Goal: Transaction & Acquisition: Purchase product/service

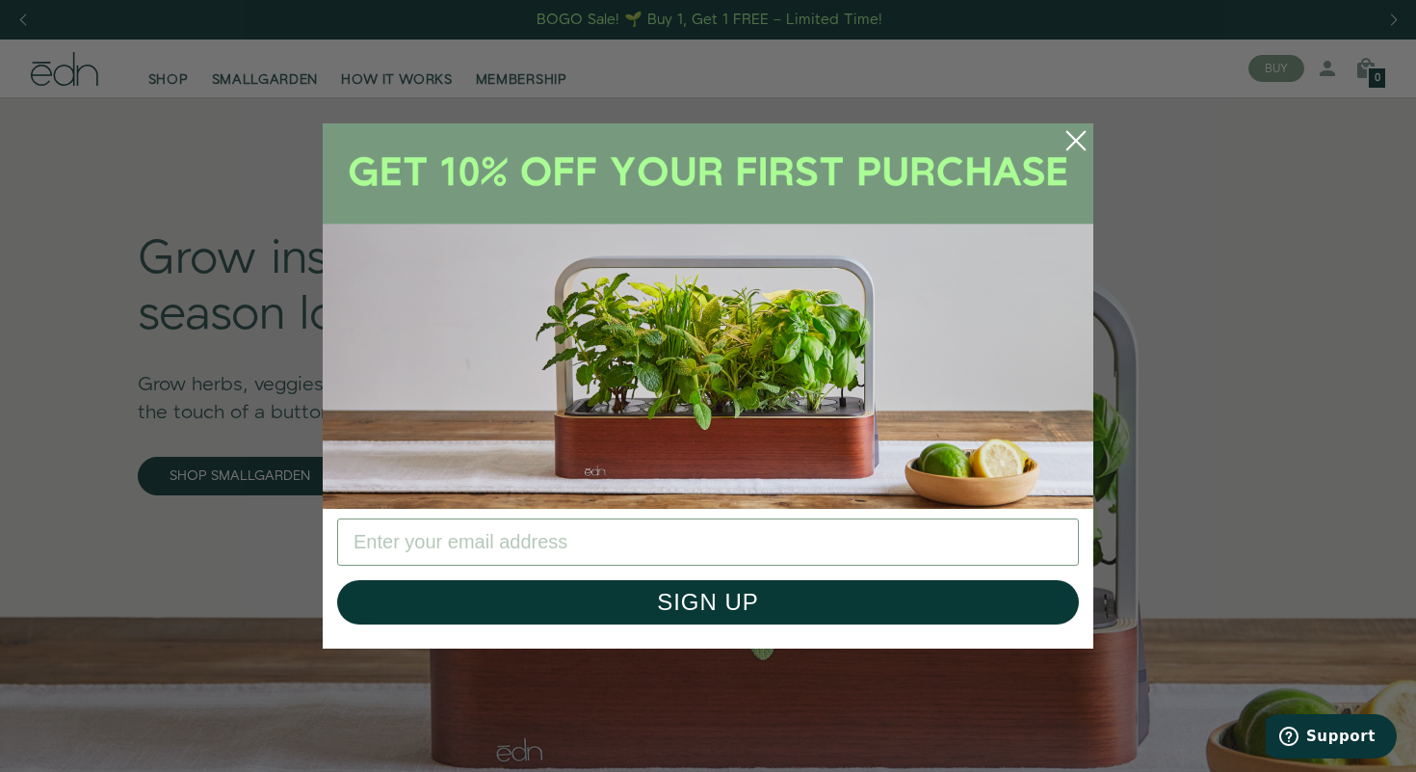
click at [1070, 139] on circle "Close dialog" at bounding box center [1076, 140] width 42 height 42
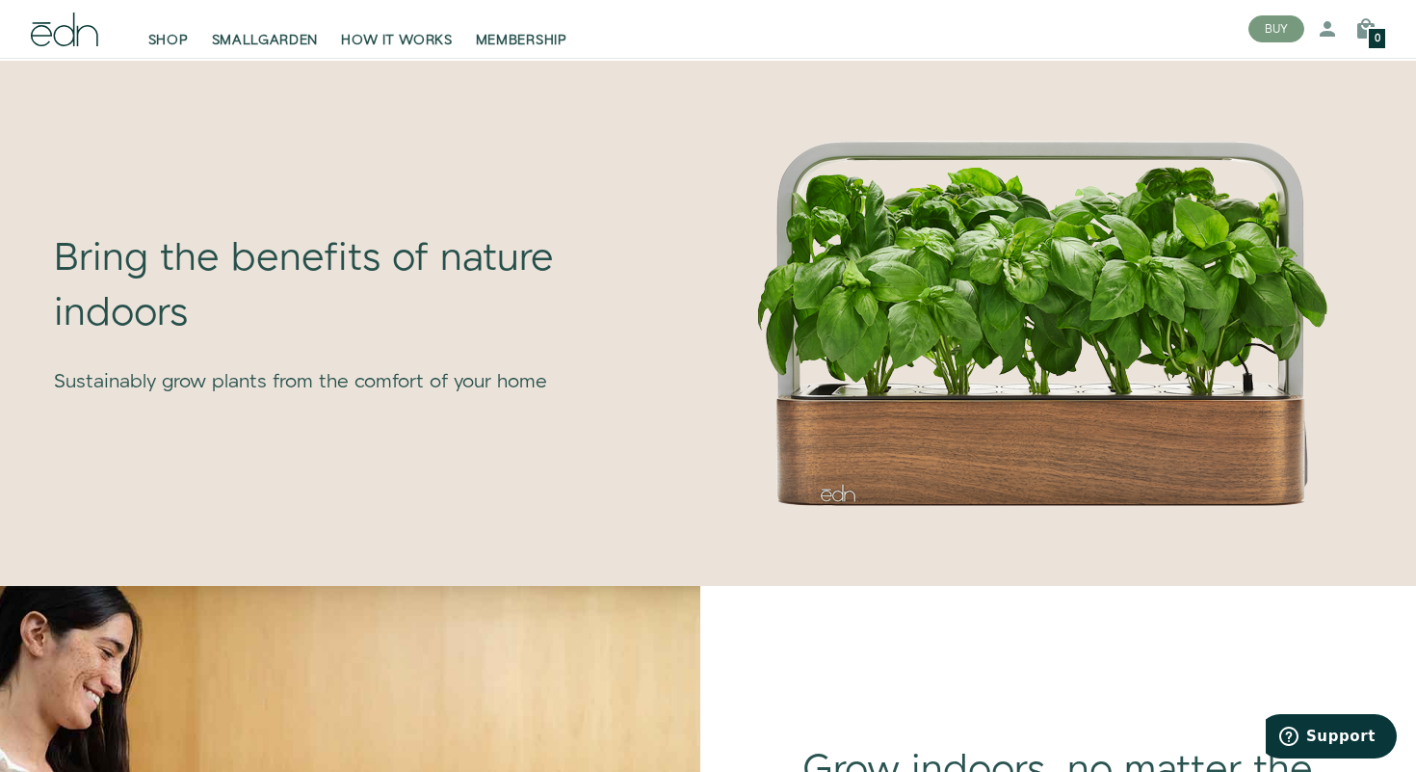
scroll to position [1059, 0]
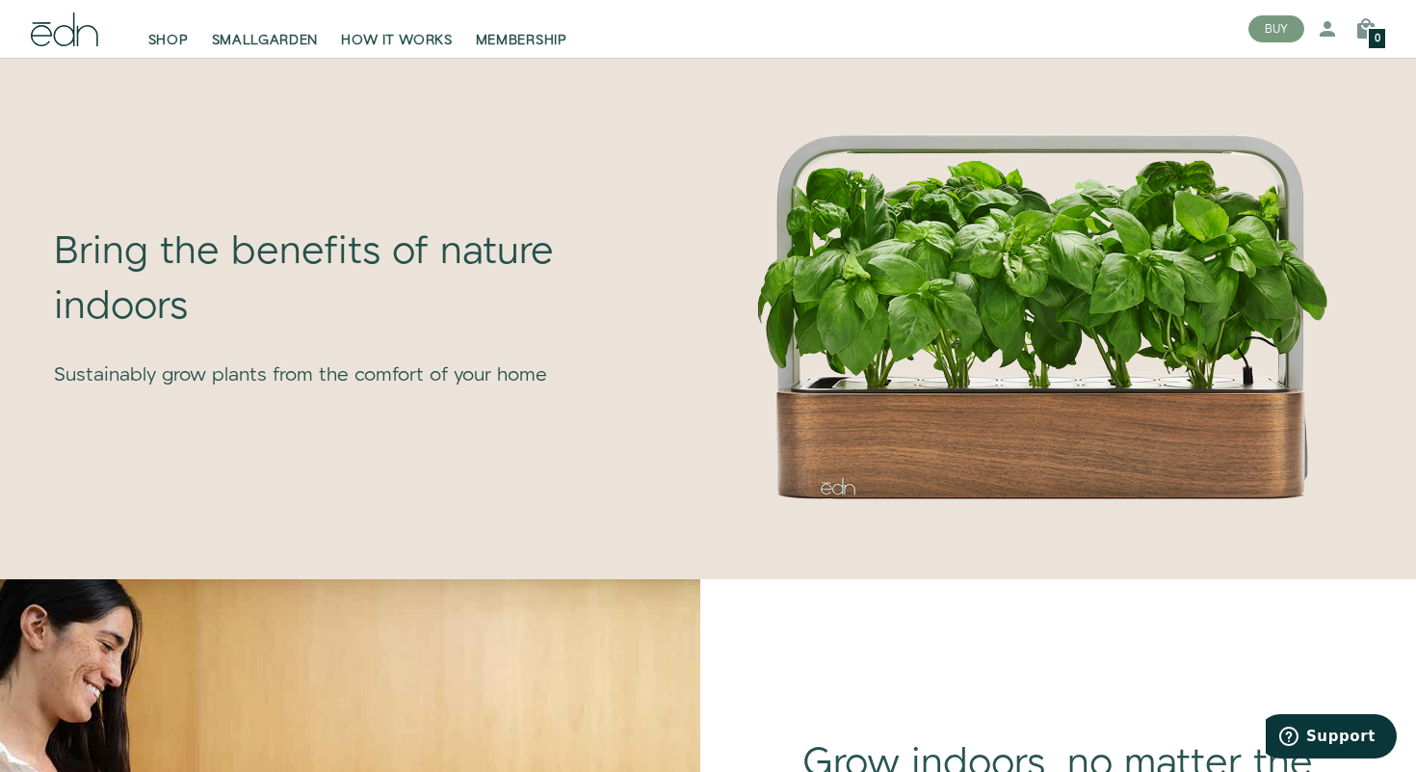
click at [655, 389] on div "Bring the benefits of nature indoors Sustainably grow plants from the comfort o…" at bounding box center [357, 307] width 685 height 352
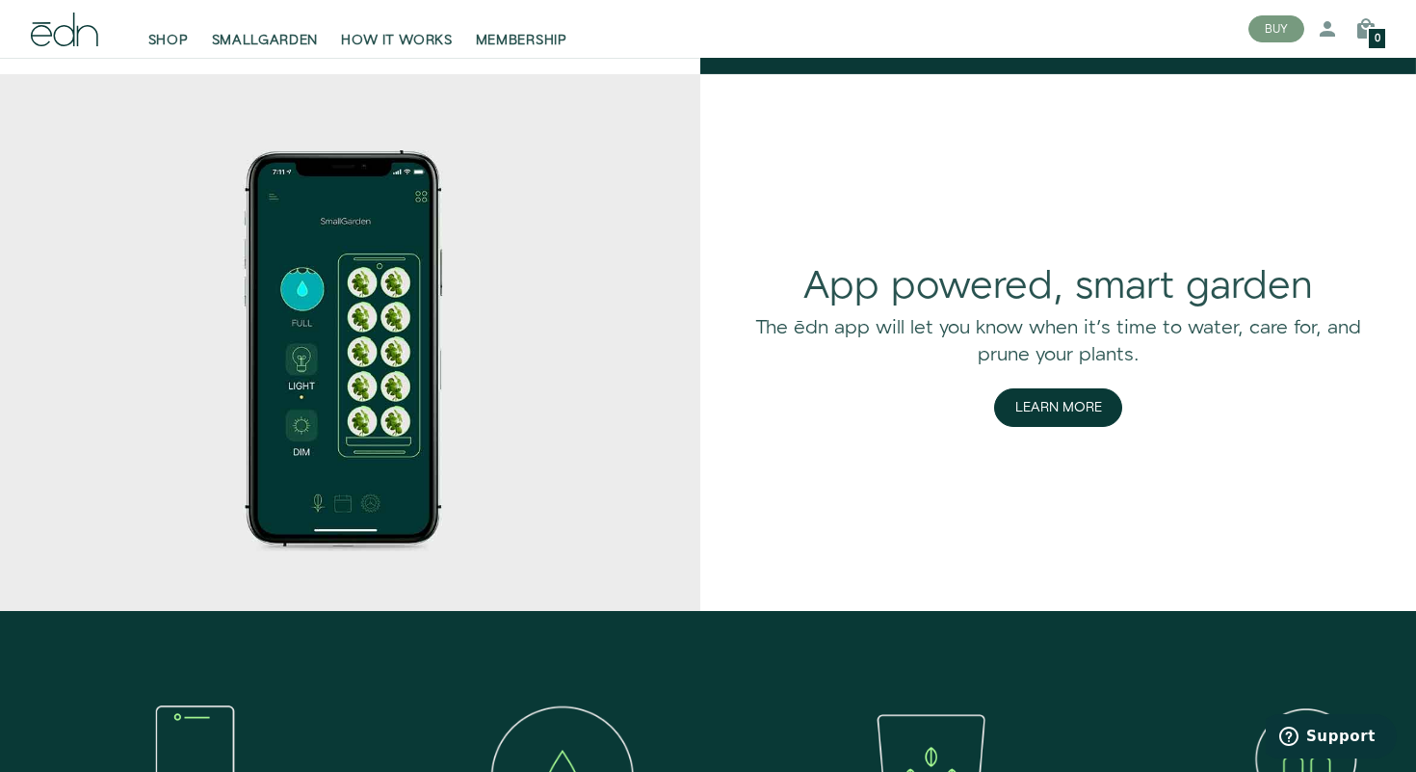
scroll to position [2672, 0]
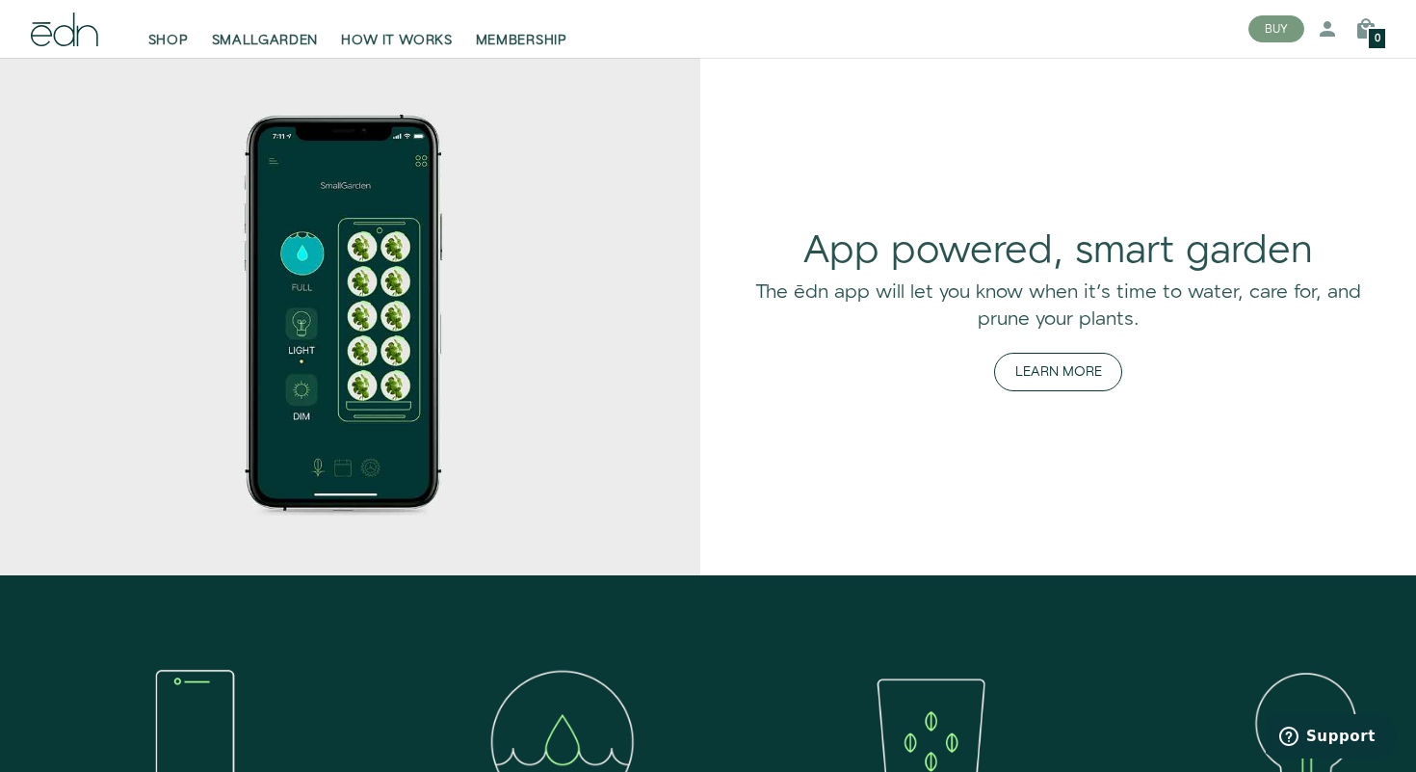
click at [1063, 362] on button "Learn More" at bounding box center [1058, 372] width 128 height 39
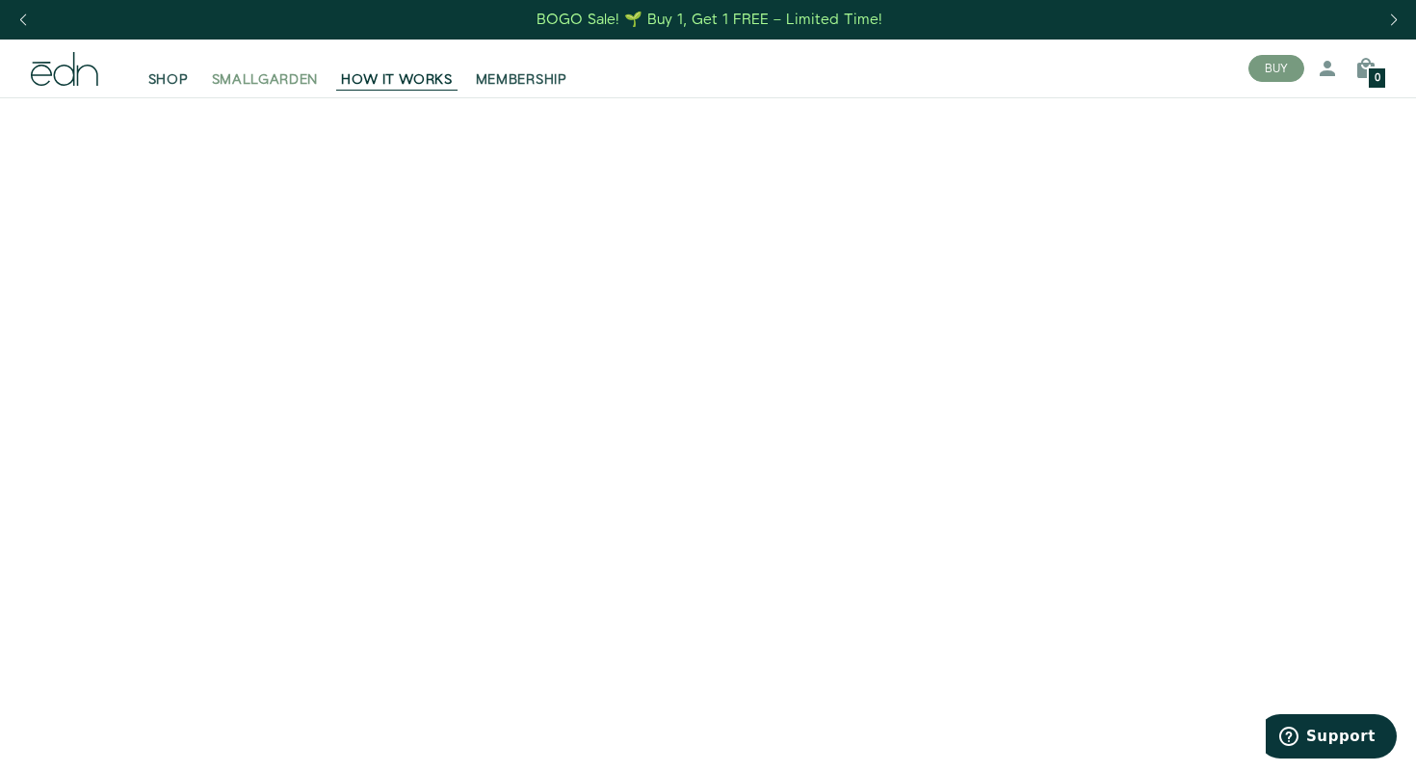
click at [249, 83] on span "SMALLGARDEN" at bounding box center [265, 79] width 107 height 19
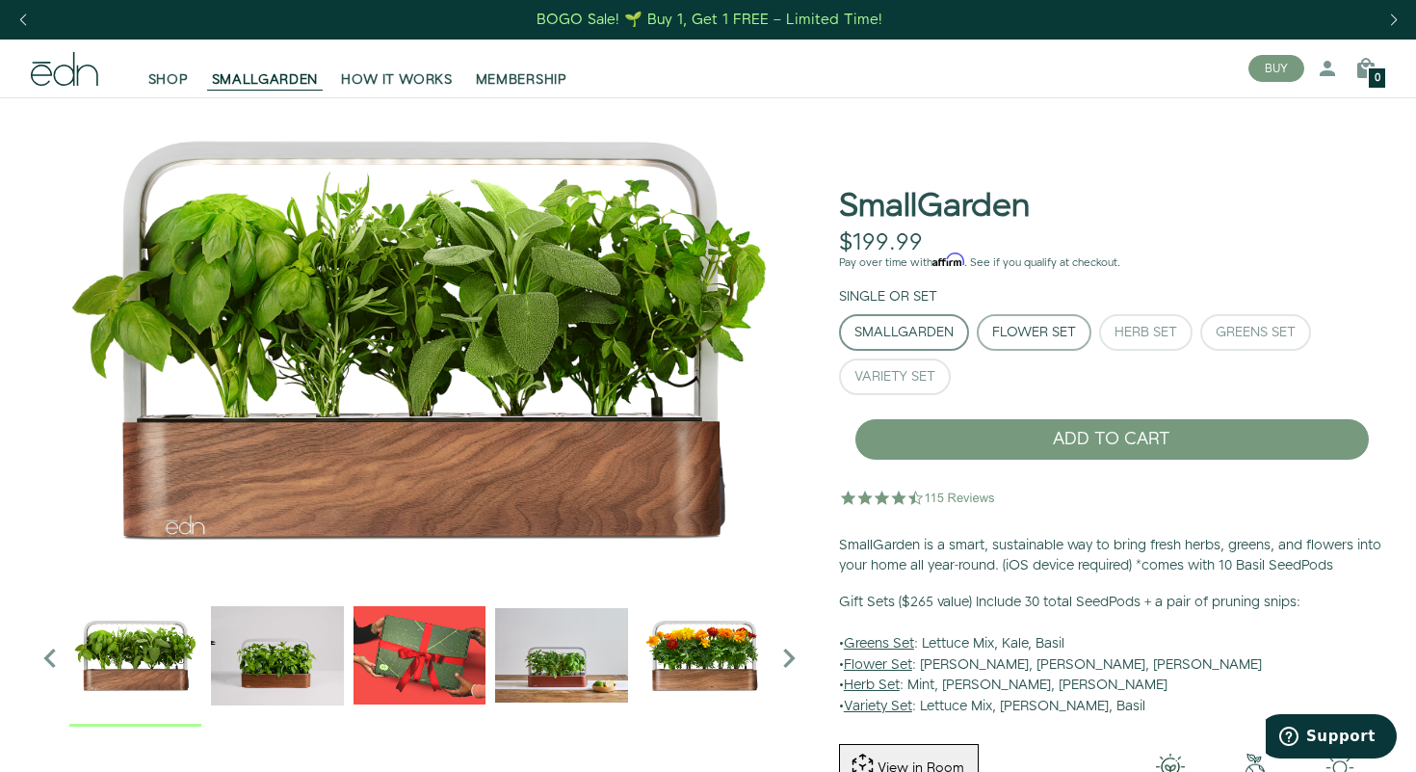
click at [1057, 339] on div "Flower Set" at bounding box center [1034, 332] width 84 height 13
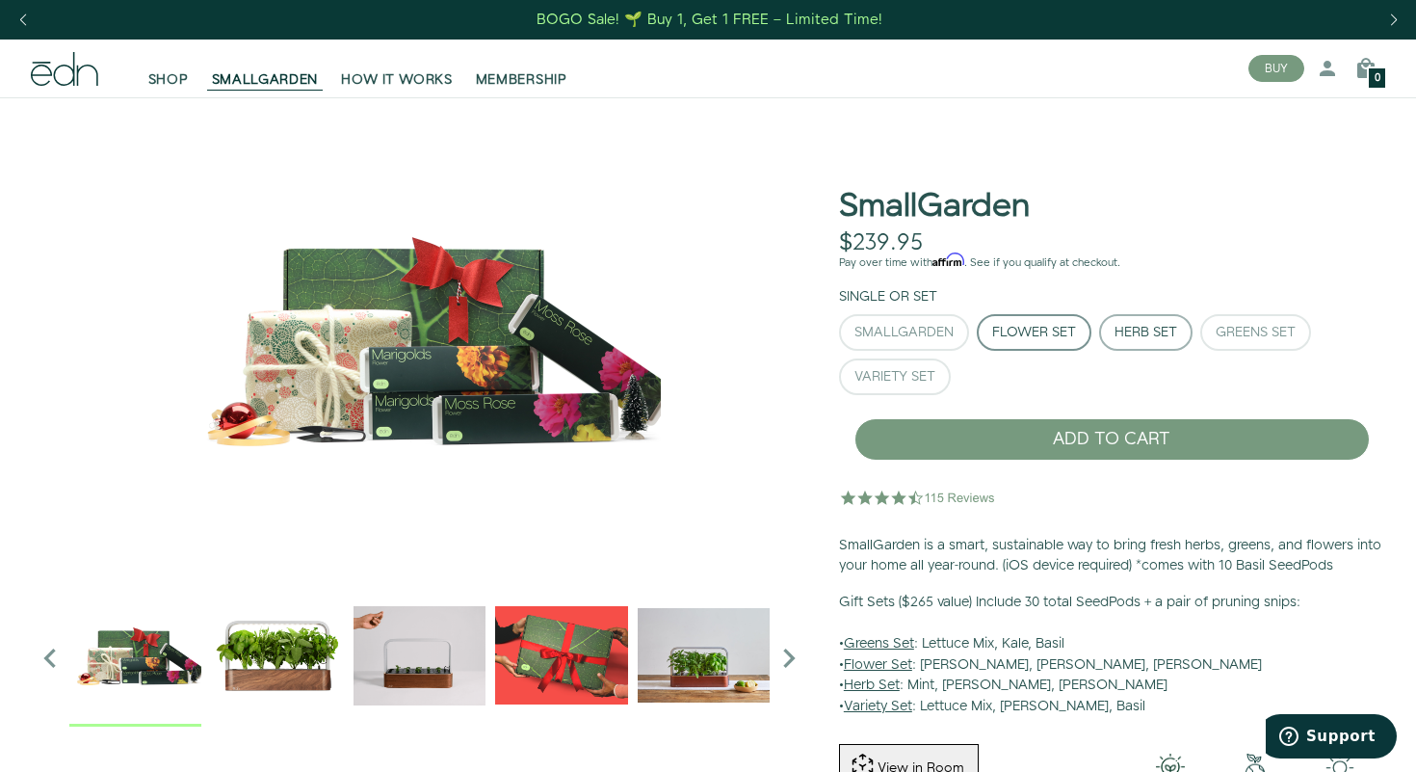
click at [1125, 331] on div "Herb Set" at bounding box center [1146, 332] width 63 height 13
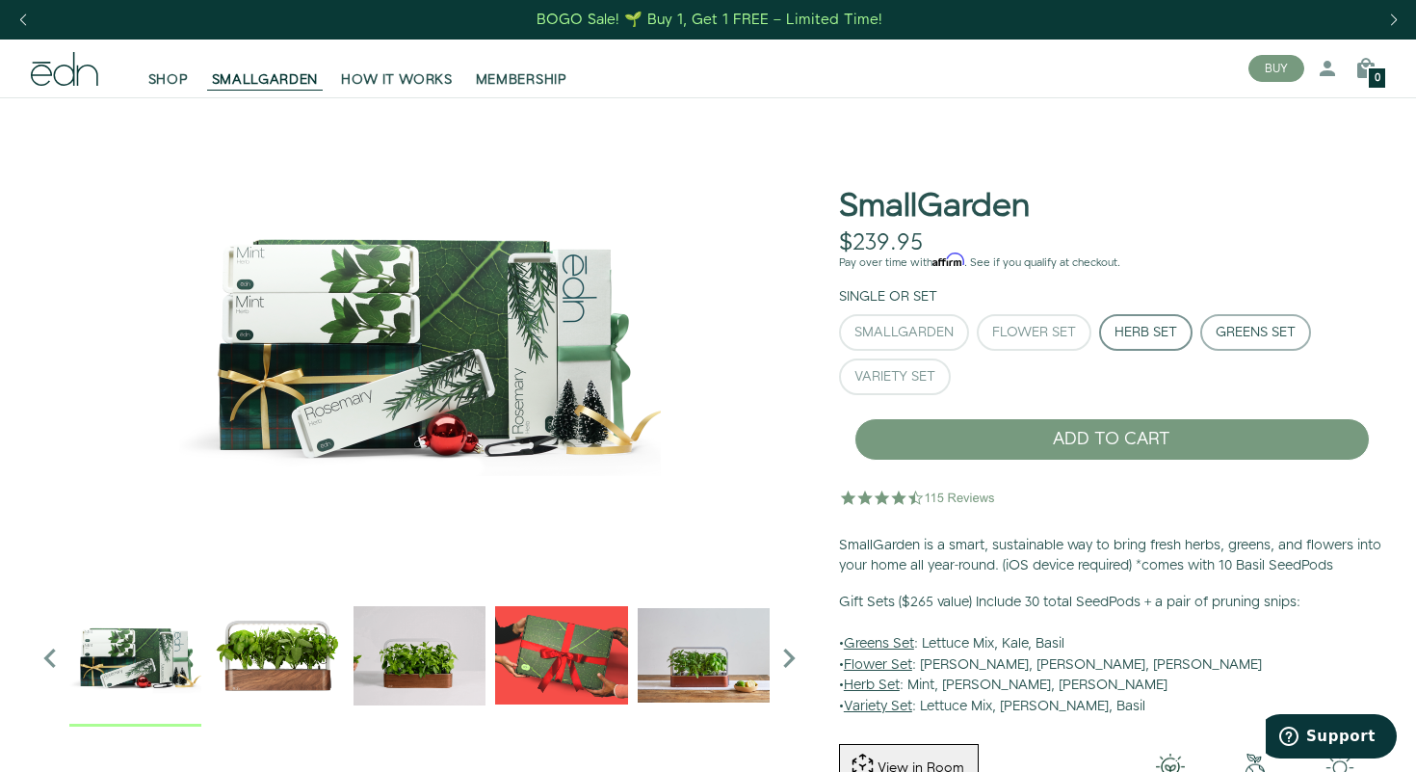
click at [1239, 332] on div "Greens Set" at bounding box center [1256, 332] width 80 height 13
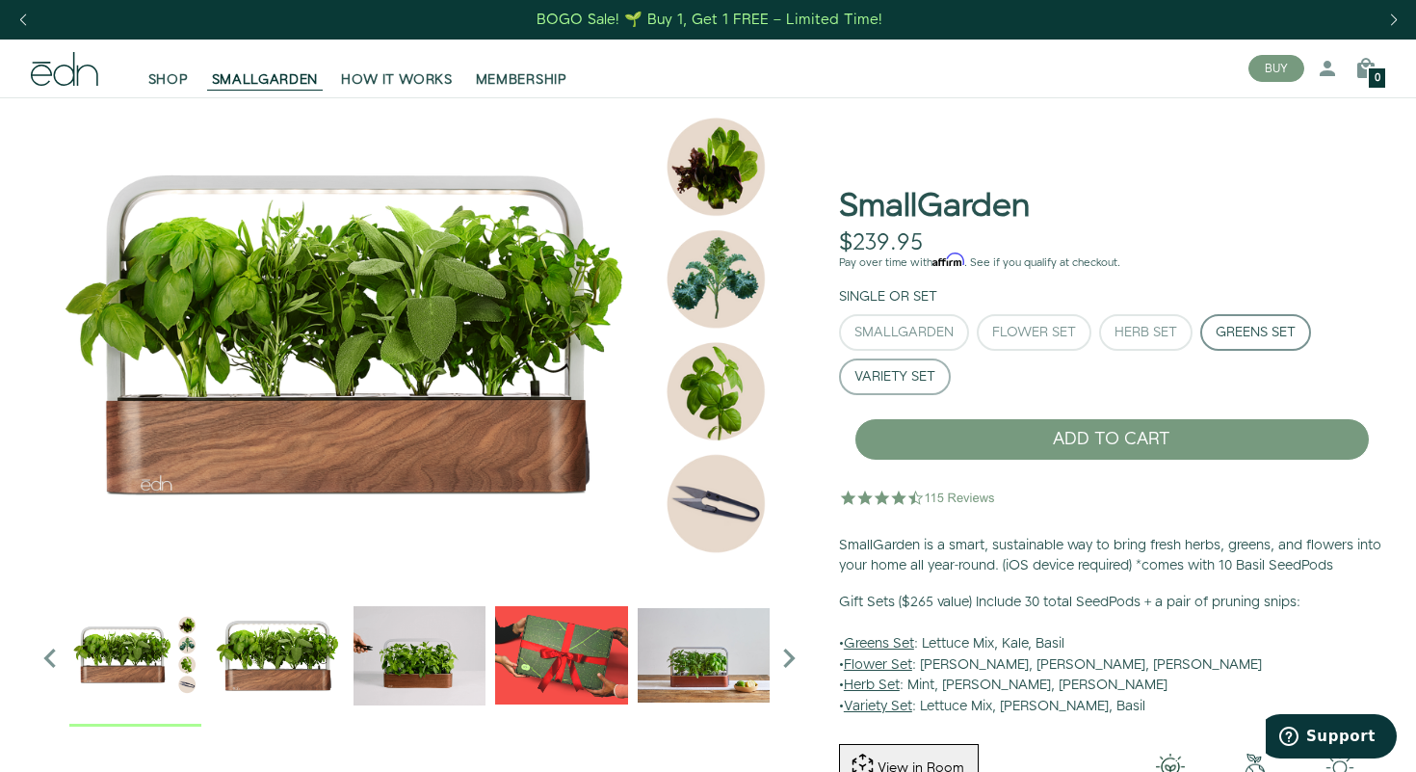
click at [912, 381] on div "Variety Set" at bounding box center [894, 376] width 81 height 13
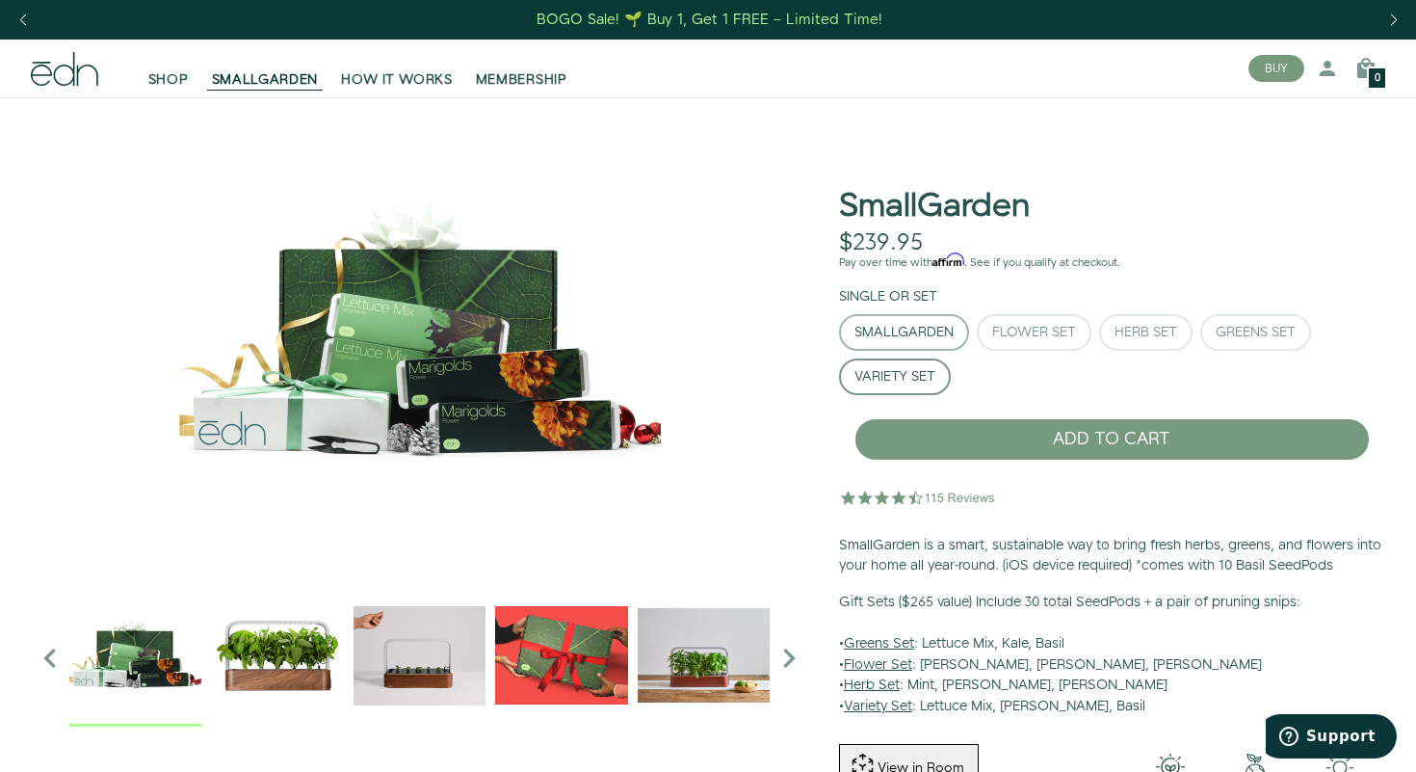
click at [914, 326] on div "SmallGarden" at bounding box center [903, 332] width 99 height 13
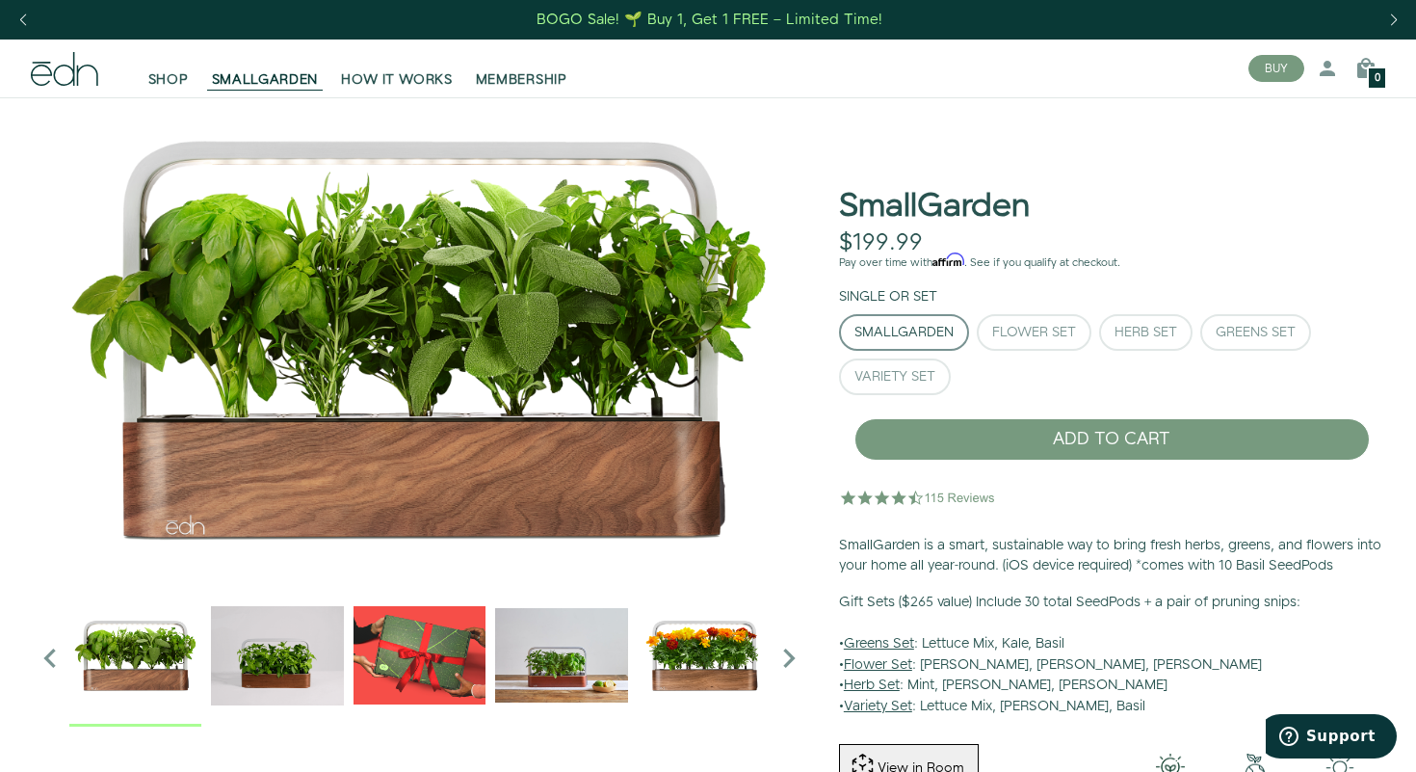
type button "SmallGarden"
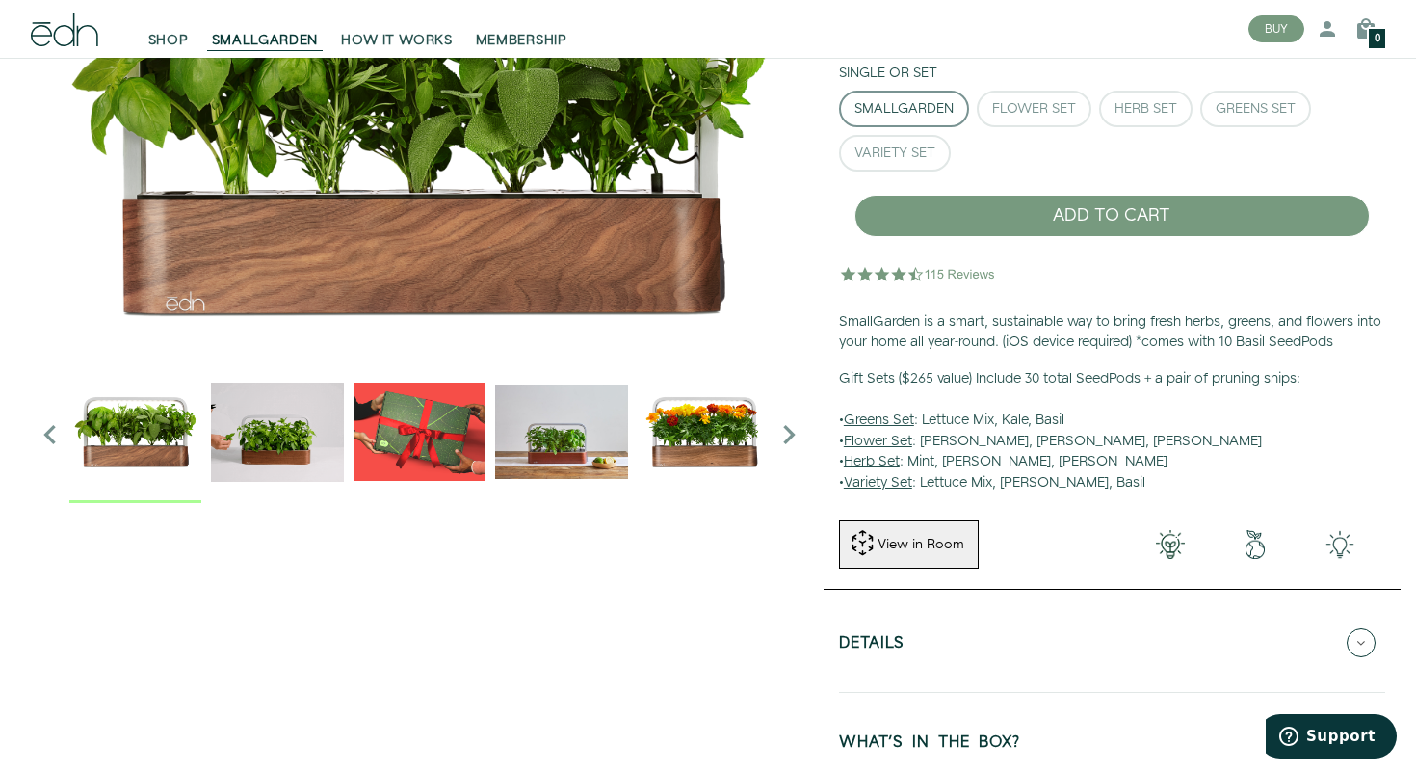
scroll to position [233, 0]
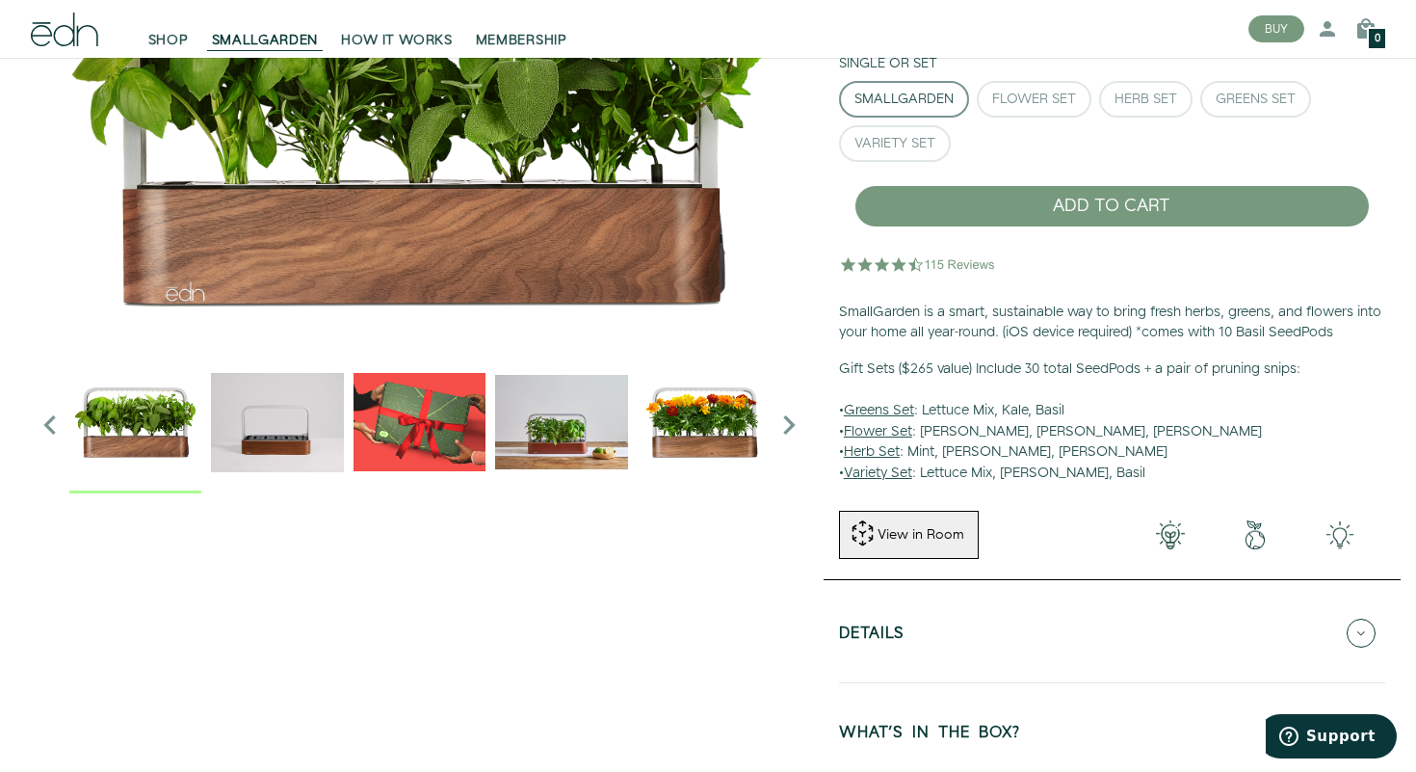
click at [415, 394] on img "3 / 6" at bounding box center [420, 421] width 132 height 132
click at [292, 429] on img "2 / 6" at bounding box center [277, 421] width 132 height 132
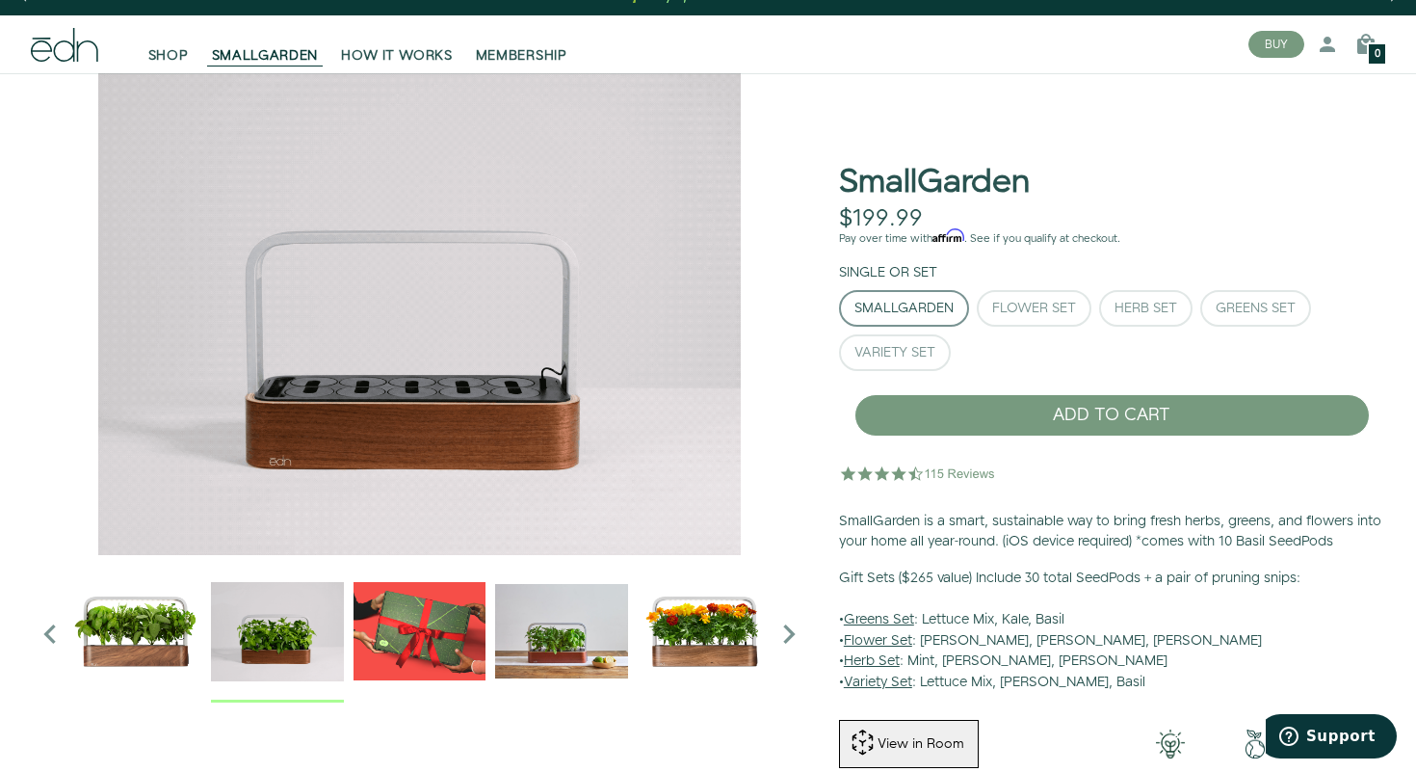
scroll to position [0, 0]
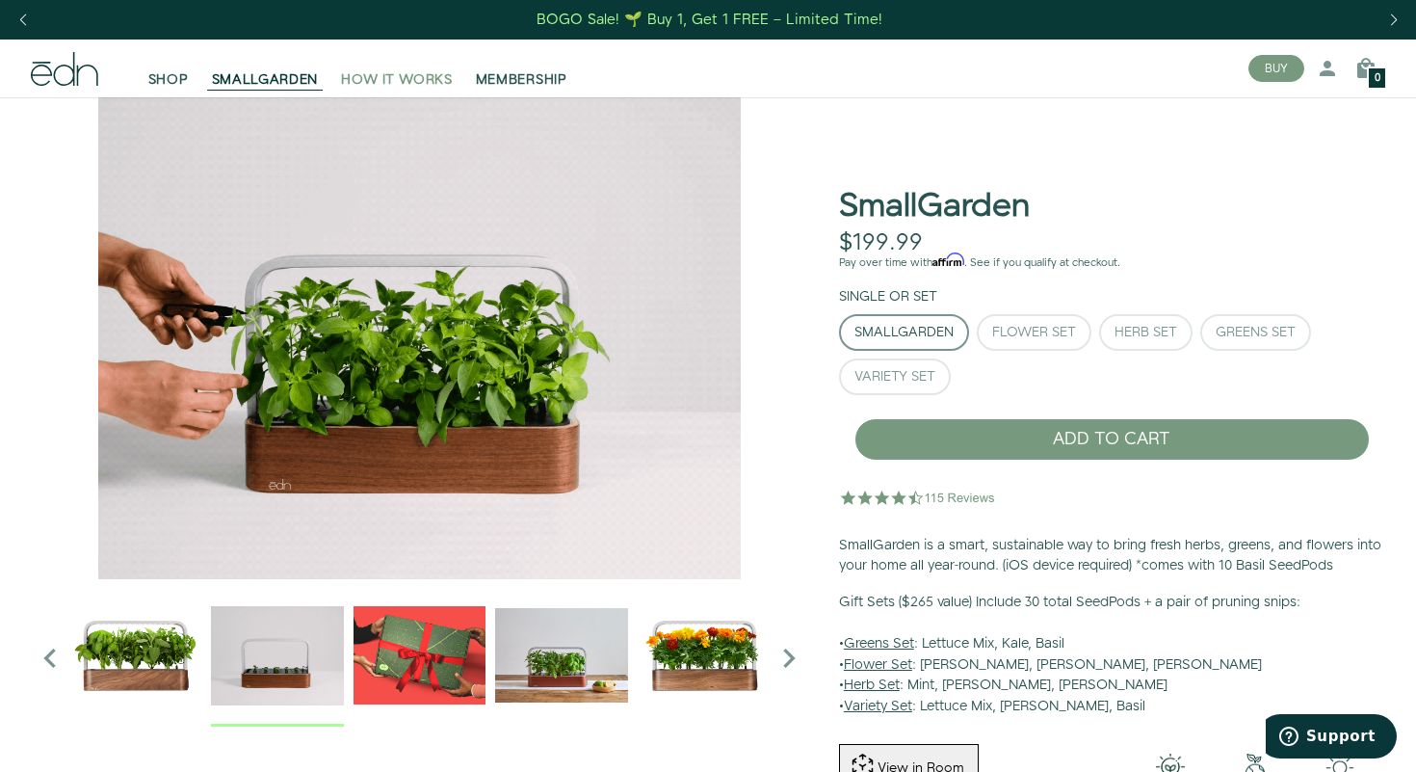
click at [425, 84] on span "HOW IT WORKS" at bounding box center [396, 79] width 111 height 19
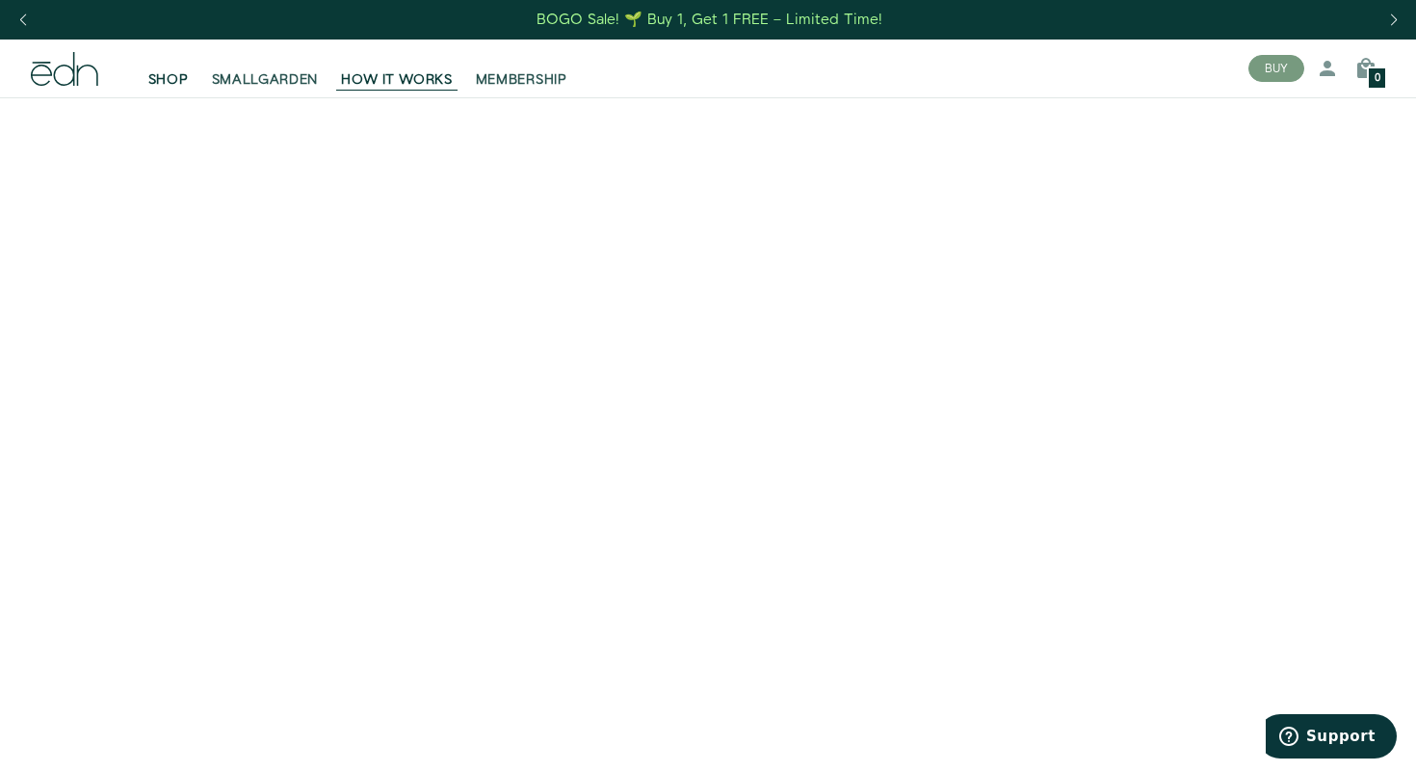
click at [197, 76] on link "SHOP" at bounding box center [169, 68] width 64 height 42
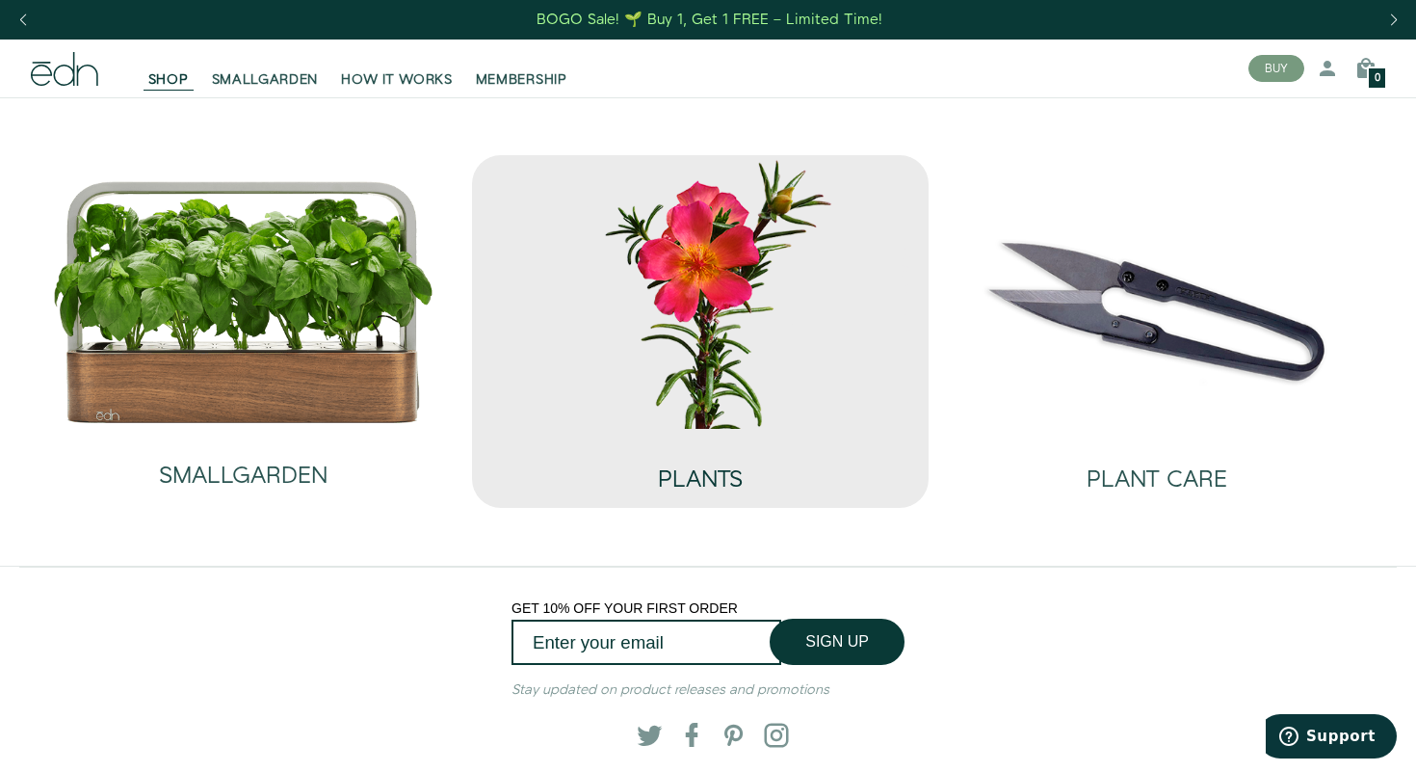
click at [678, 437] on div "PLANTS" at bounding box center [700, 461] width 85 height 64
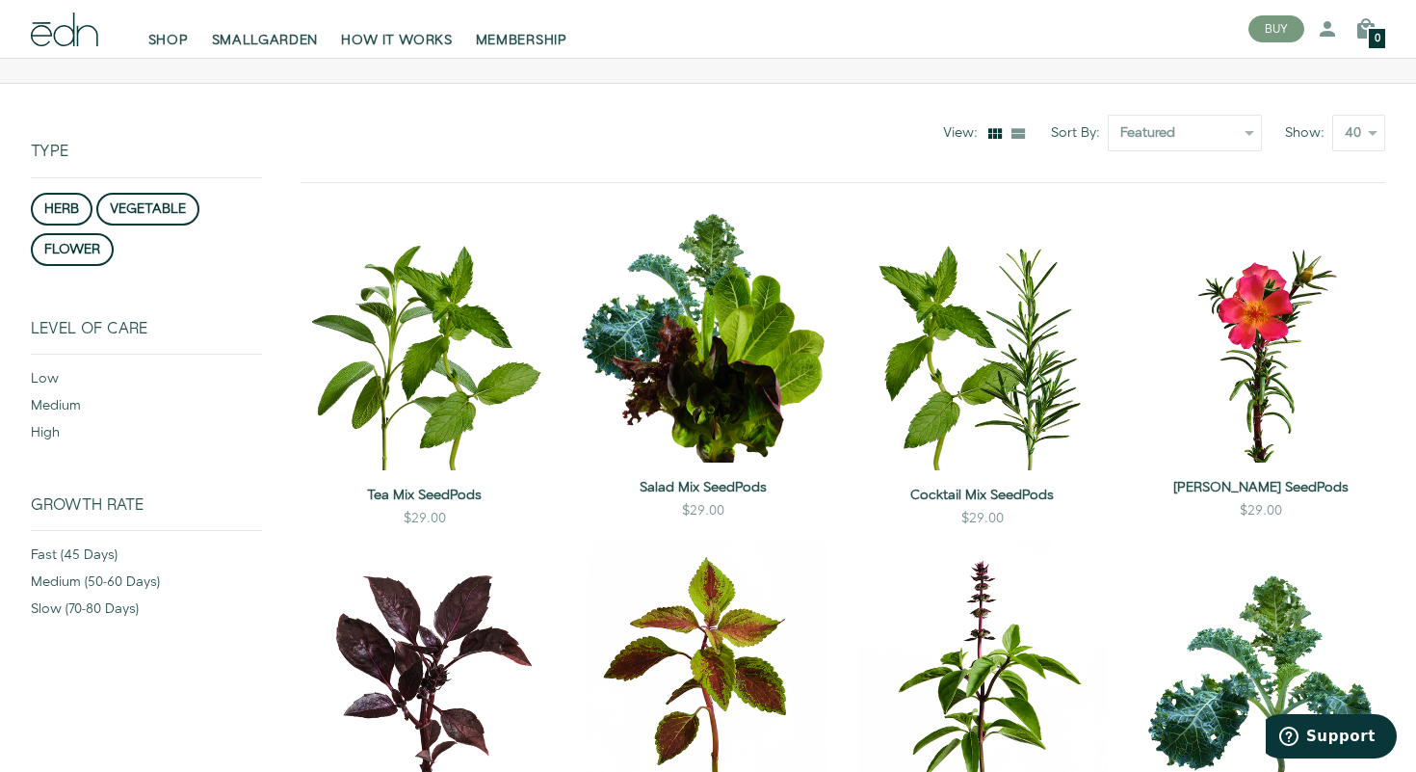
scroll to position [168, 0]
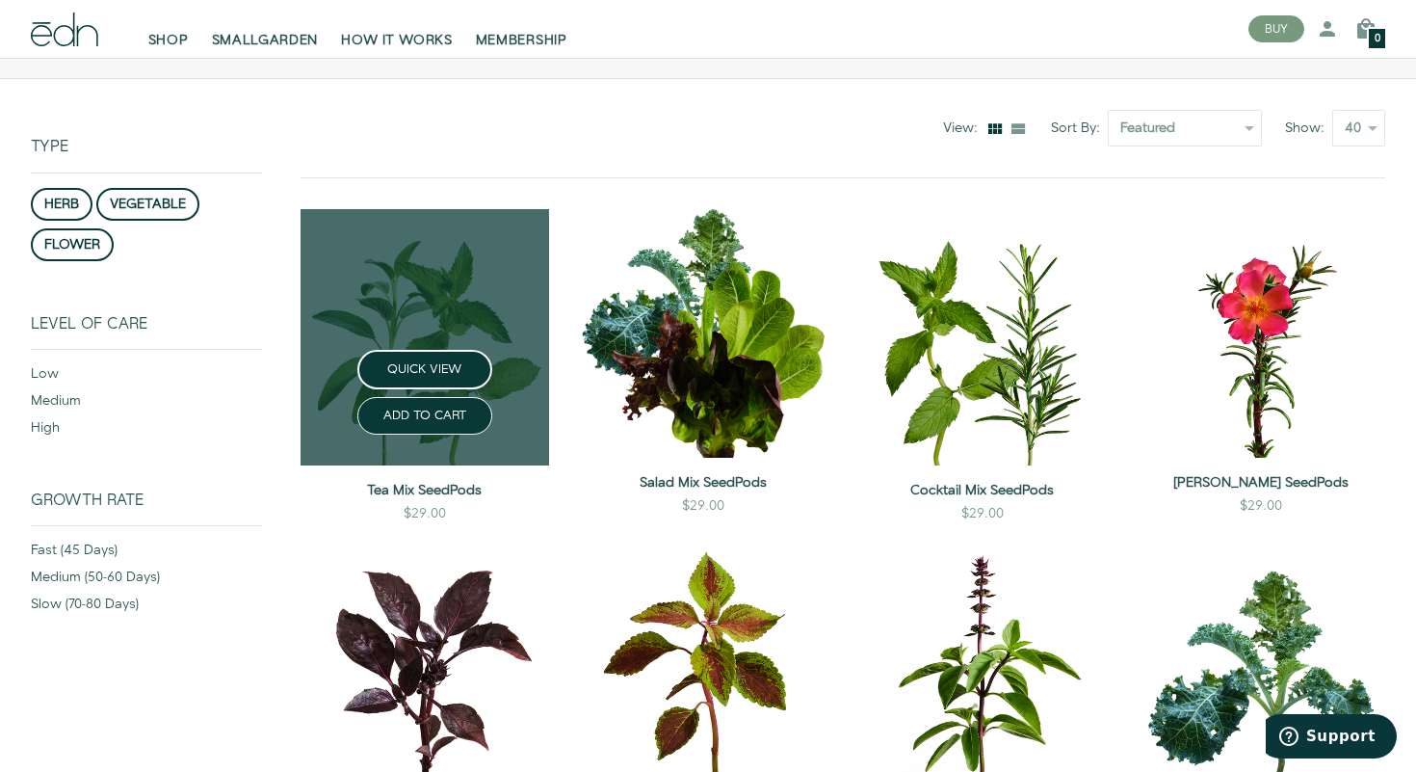
click at [534, 275] on link at bounding box center [425, 337] width 249 height 256
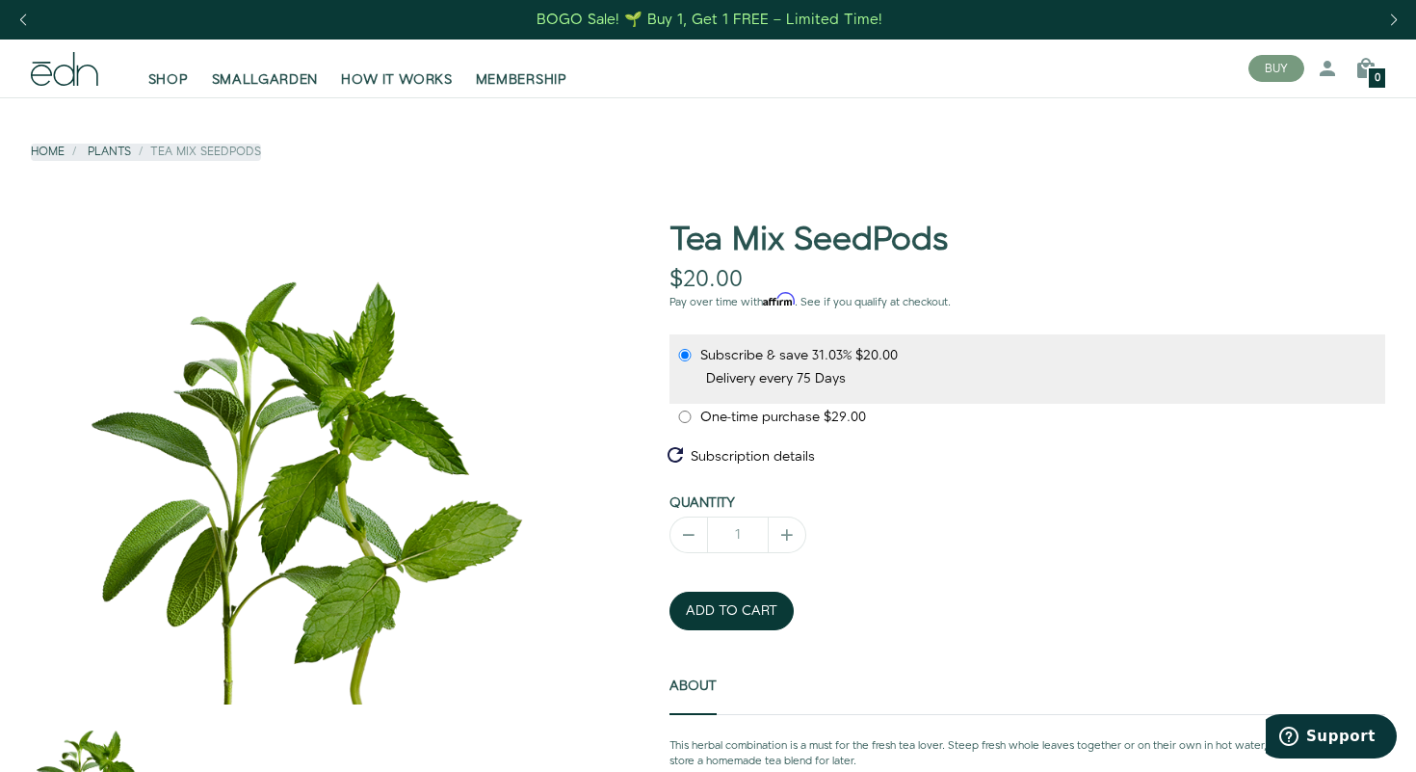
click at [25, 18] on div "Previous slide" at bounding box center [23, 20] width 26 height 42
click at [26, 17] on div "Previous slide" at bounding box center [23, 20] width 26 height 42
click at [100, 146] on link "Plants" at bounding box center [109, 152] width 43 height 16
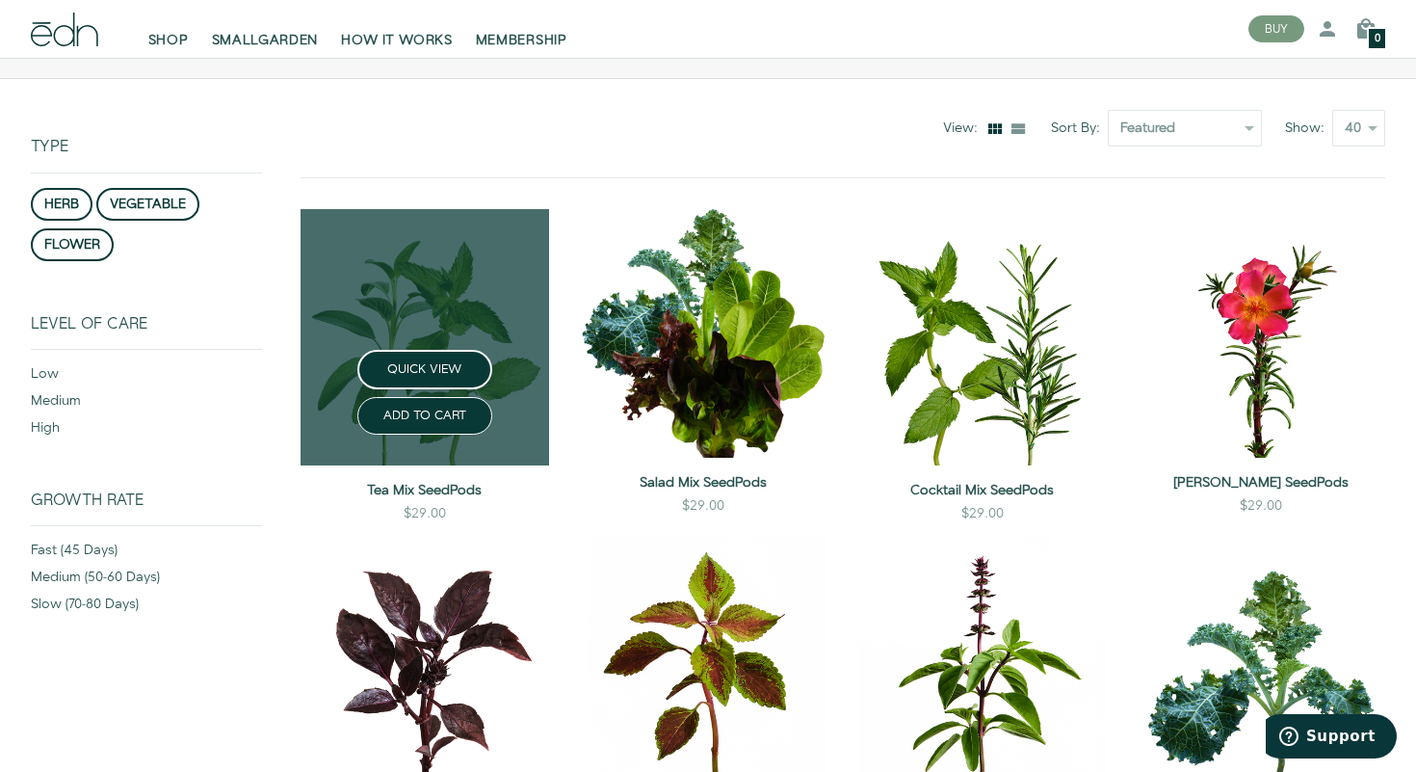
scroll to position [189, 0]
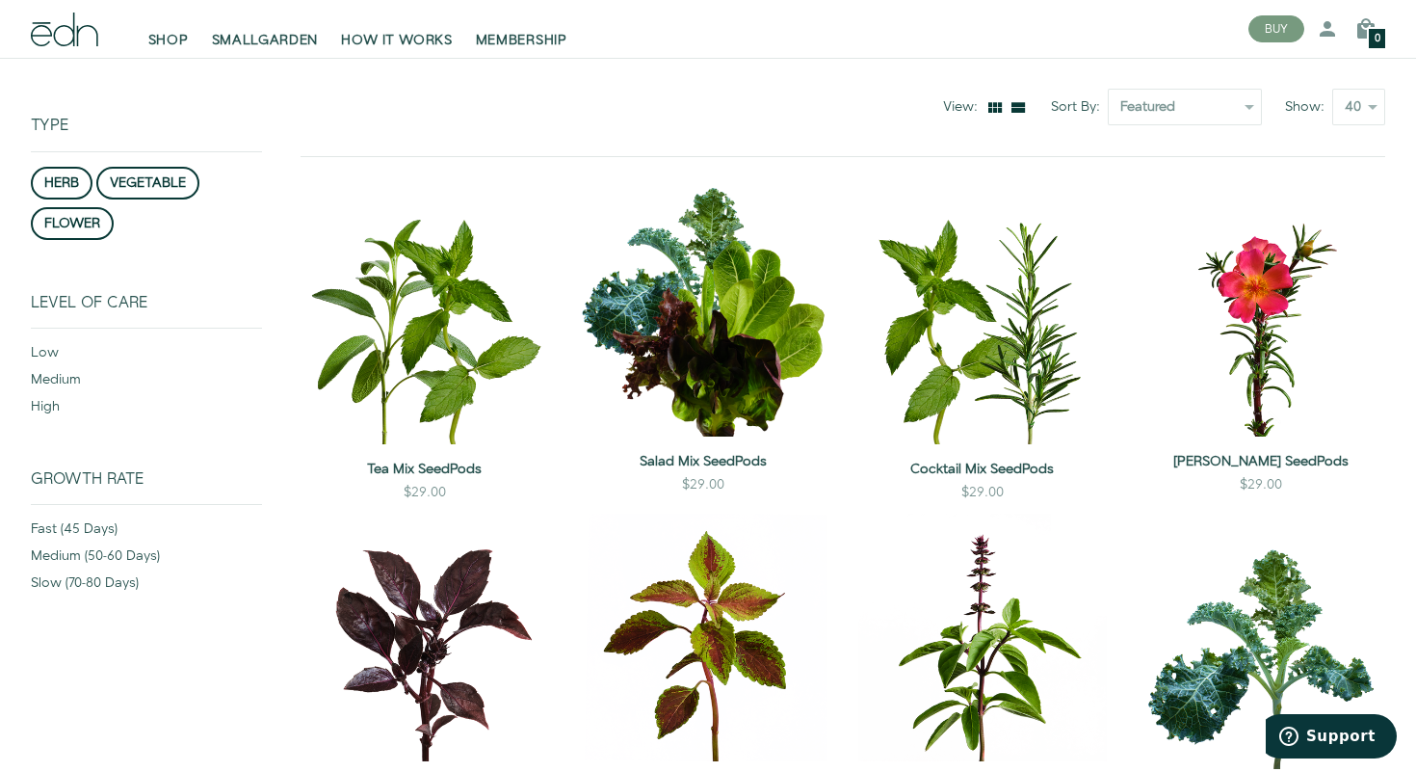
click at [1025, 112] on icon at bounding box center [1018, 107] width 19 height 19
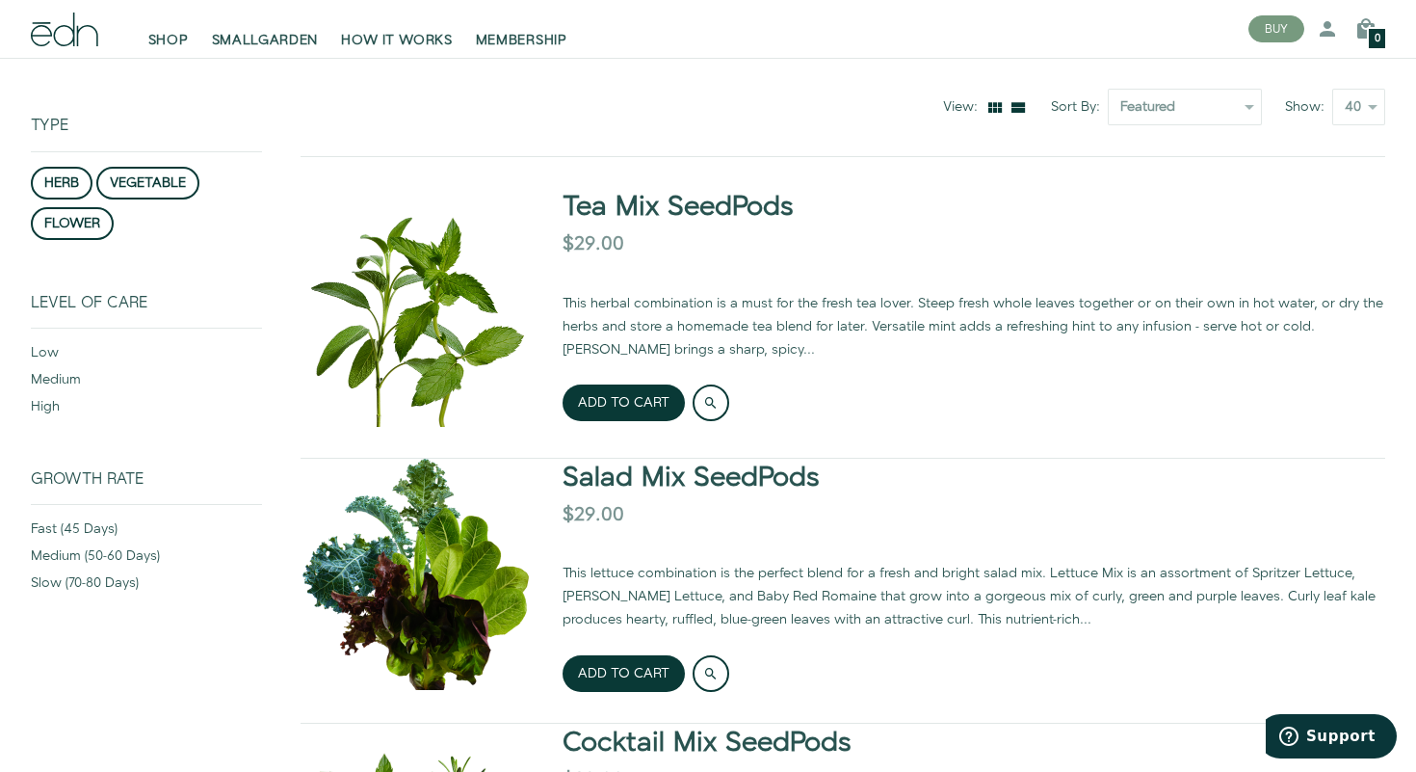
click at [997, 106] on icon at bounding box center [994, 107] width 19 height 19
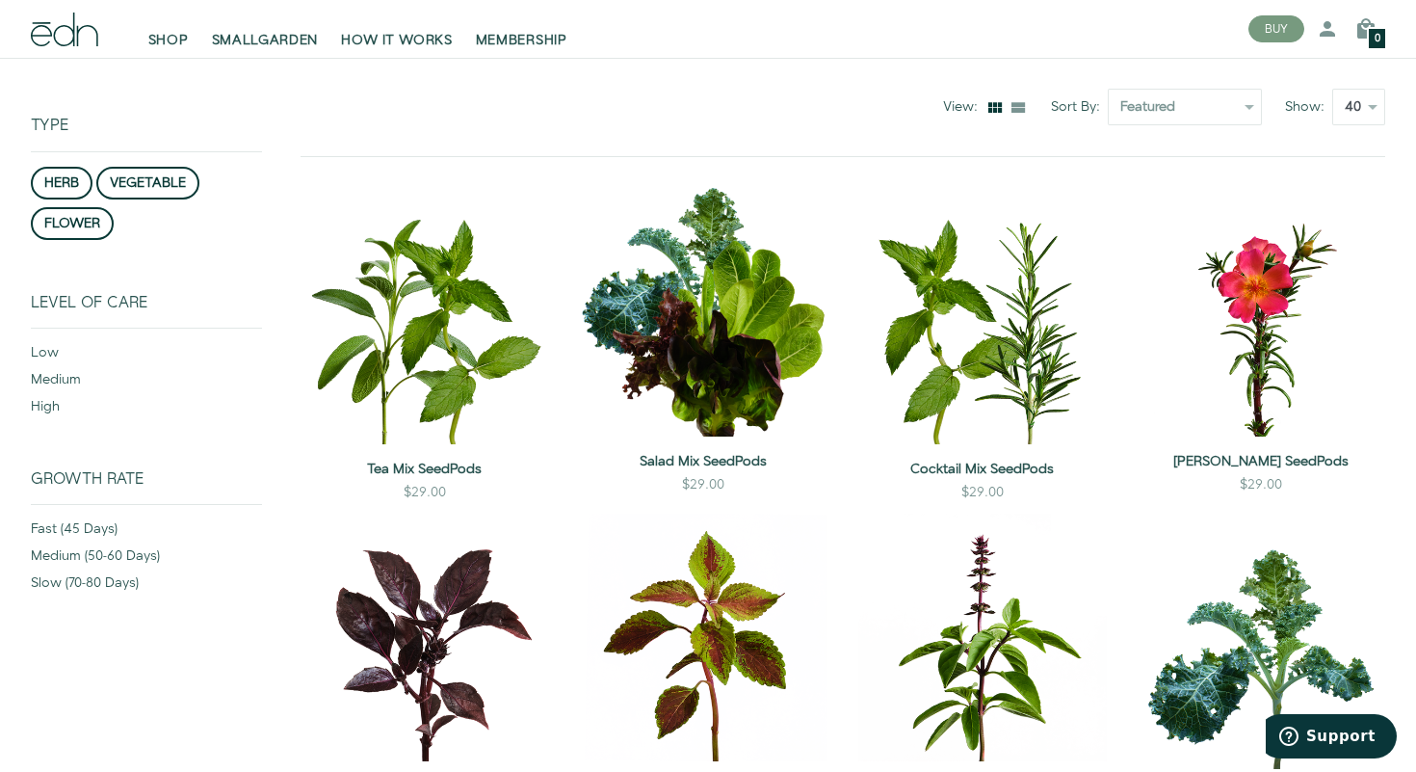
click at [1371, 104] on select "40 50" at bounding box center [1358, 107] width 53 height 37
select select "show-50"
click at [1332, 89] on select "40 50" at bounding box center [1358, 107] width 53 height 37
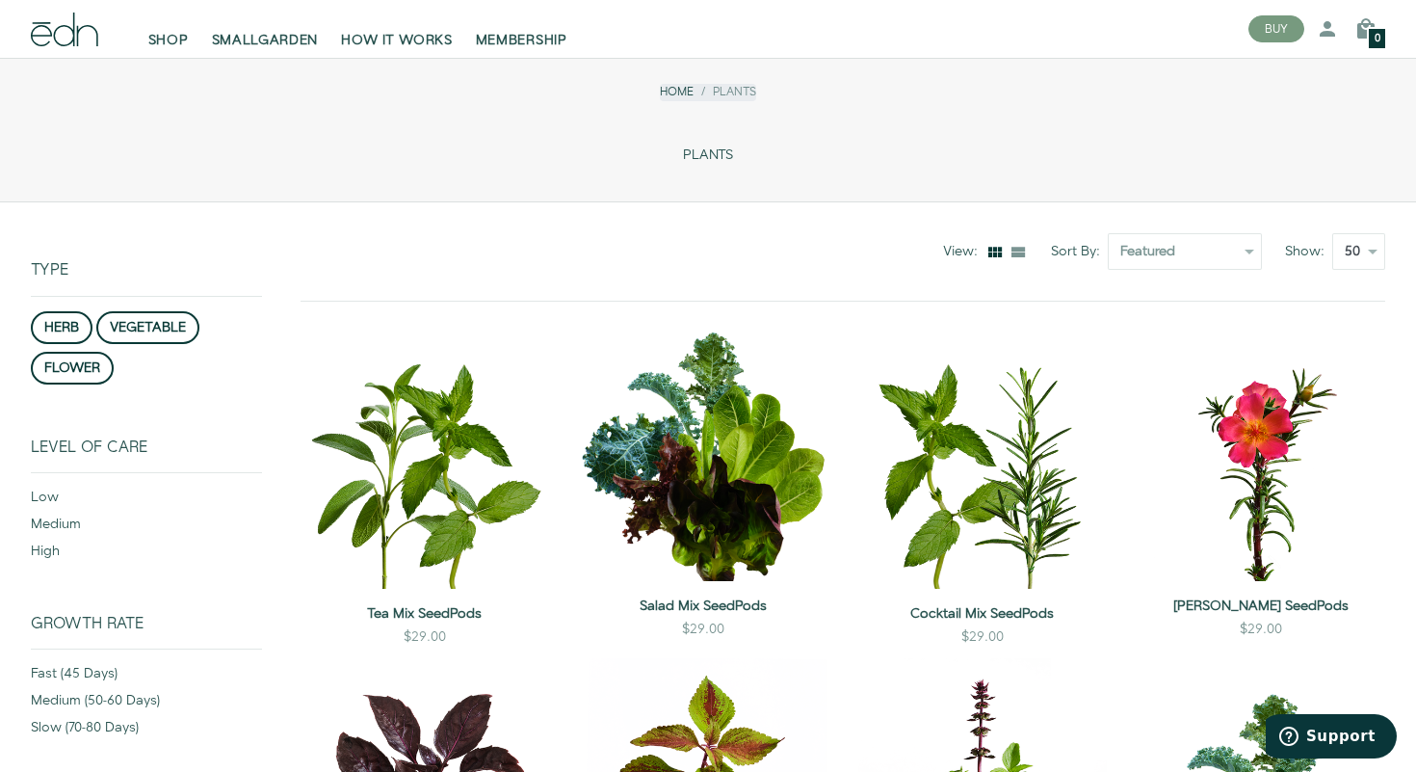
scroll to position [50, 0]
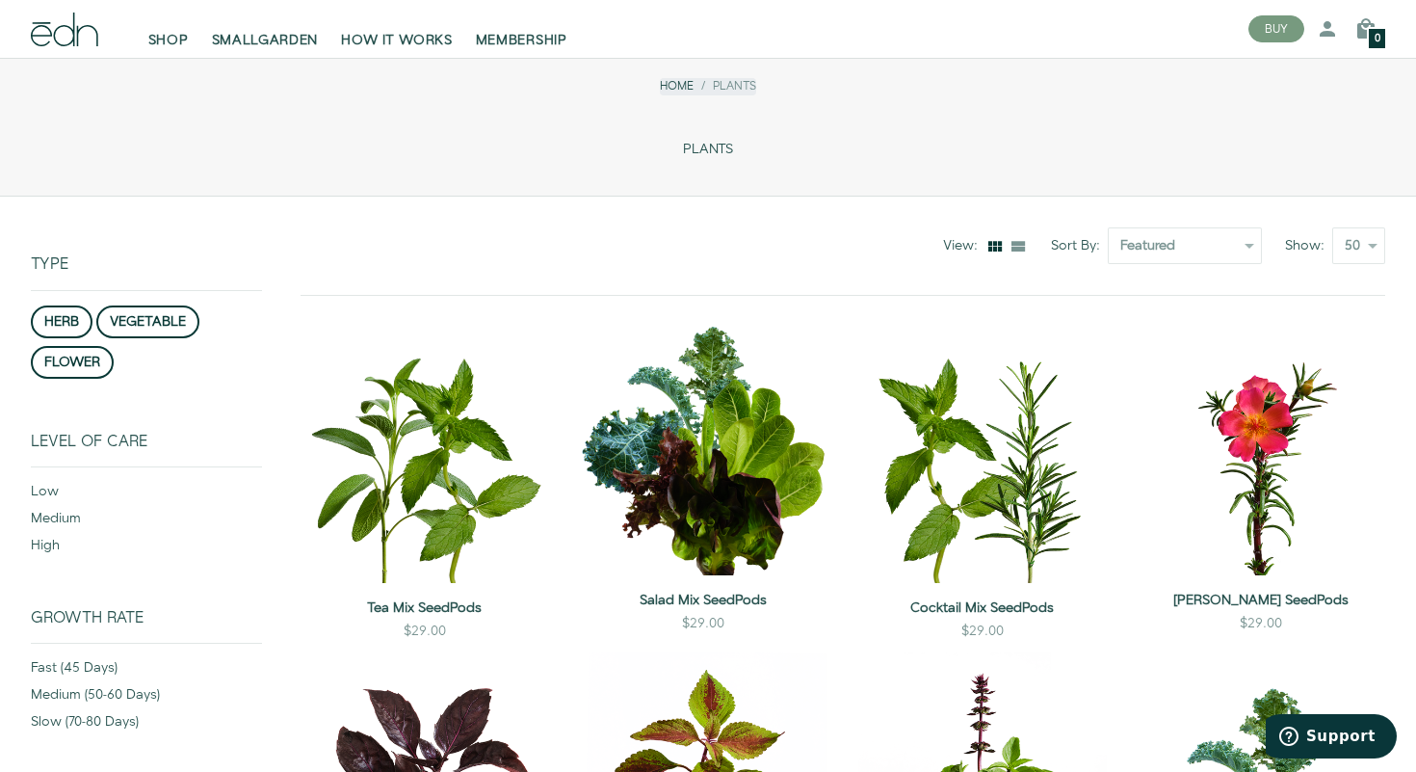
click at [700, 146] on span "PLANTS" at bounding box center [708, 150] width 50 height 16
click at [73, 327] on button "herb" at bounding box center [62, 321] width 62 height 33
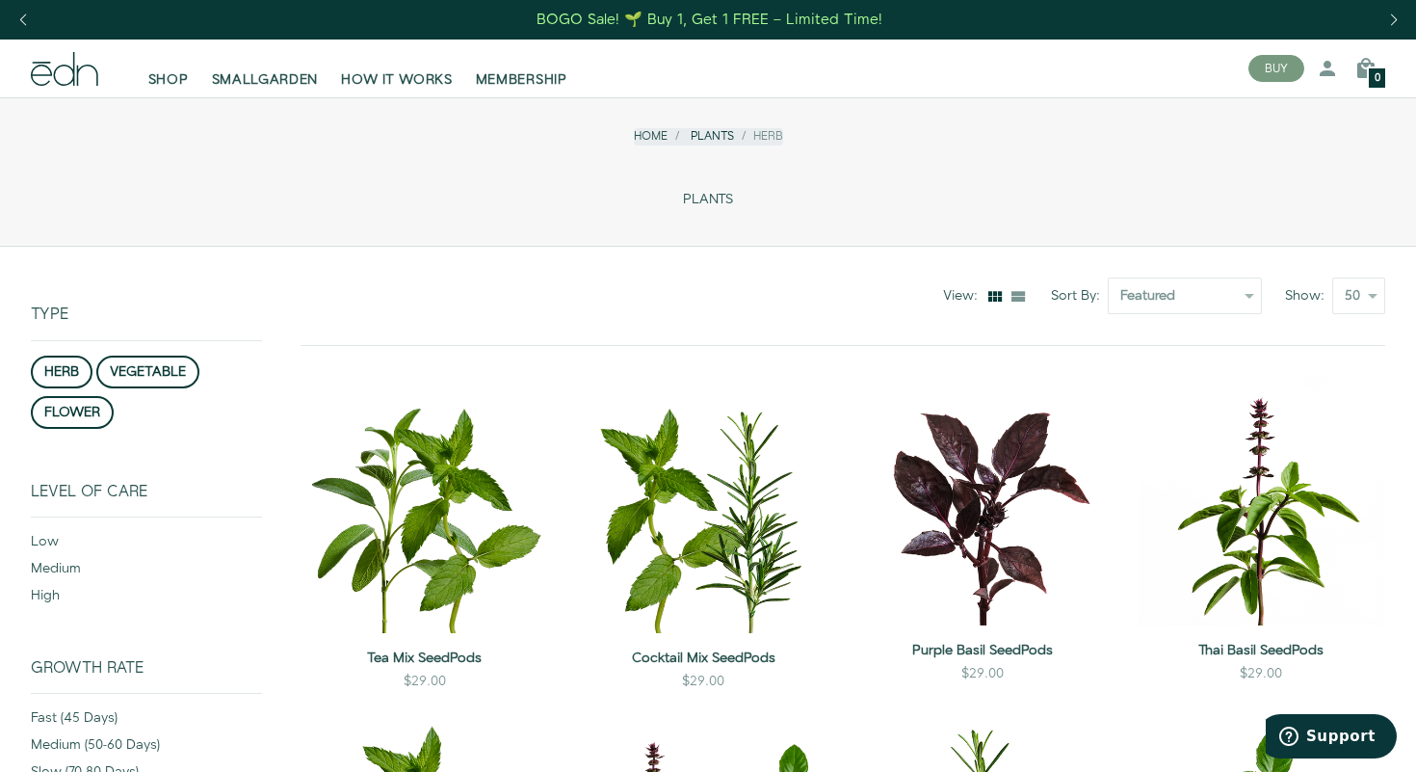
click at [715, 136] on link "Plants" at bounding box center [712, 136] width 43 height 16
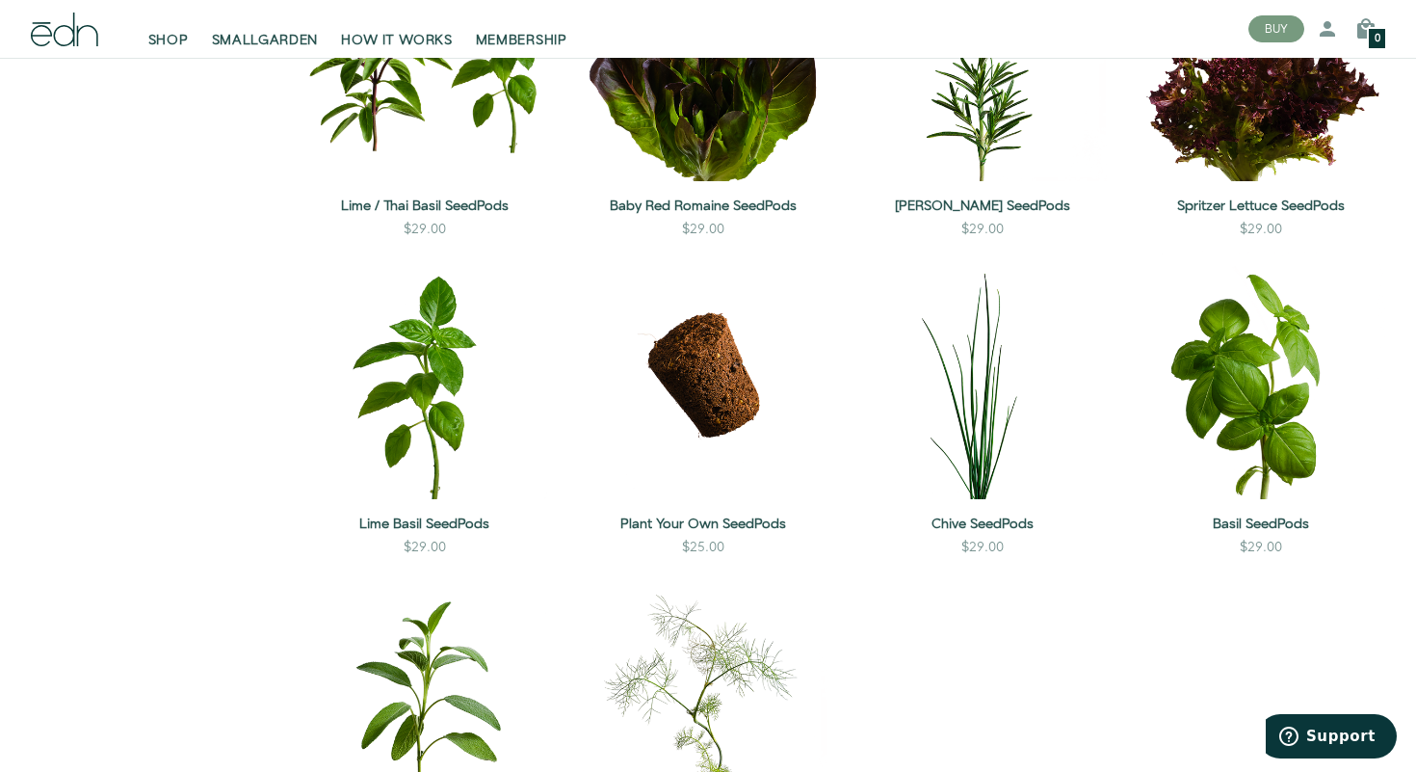
scroll to position [1415, 0]
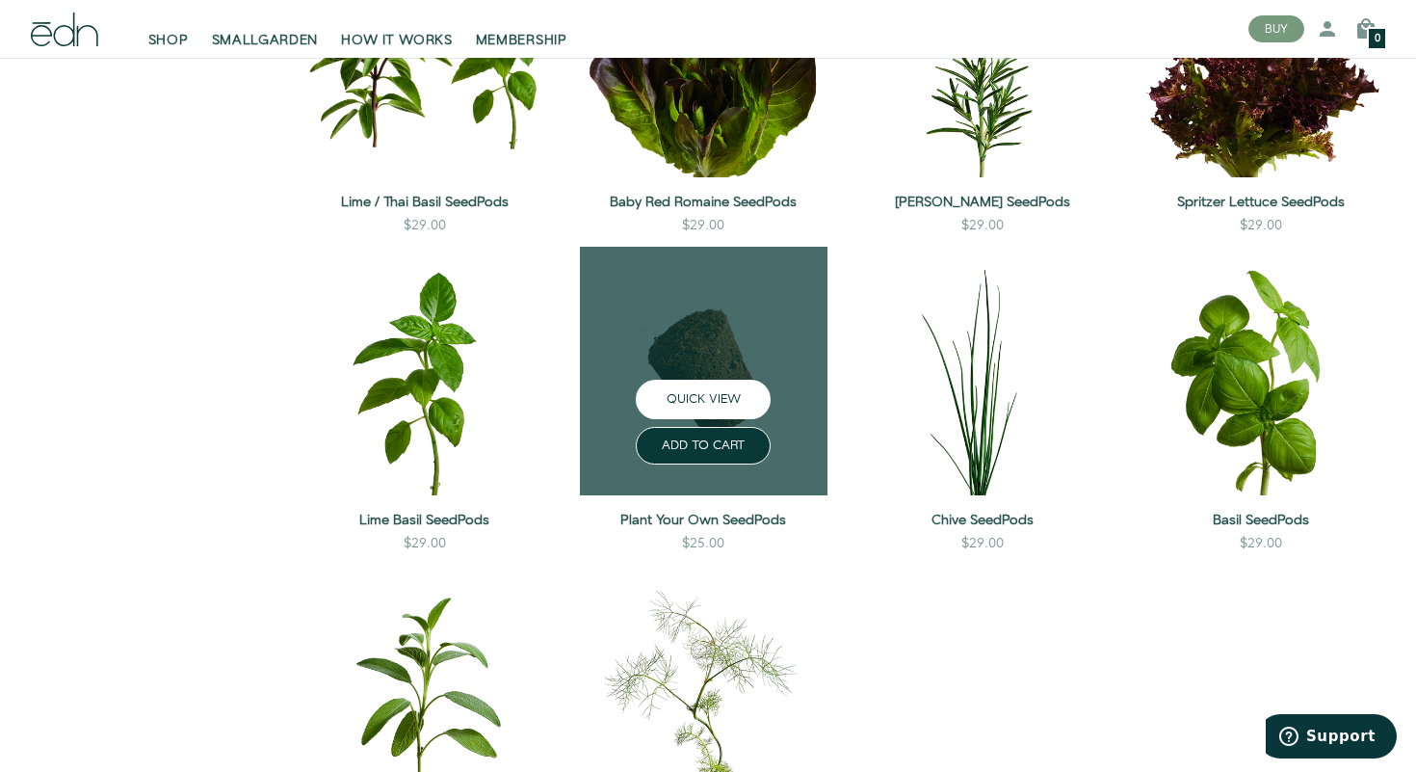
click at [741, 404] on button "QUICK VIEW" at bounding box center [703, 399] width 135 height 39
click at [740, 397] on button "QUICK VIEW" at bounding box center [703, 399] width 135 height 39
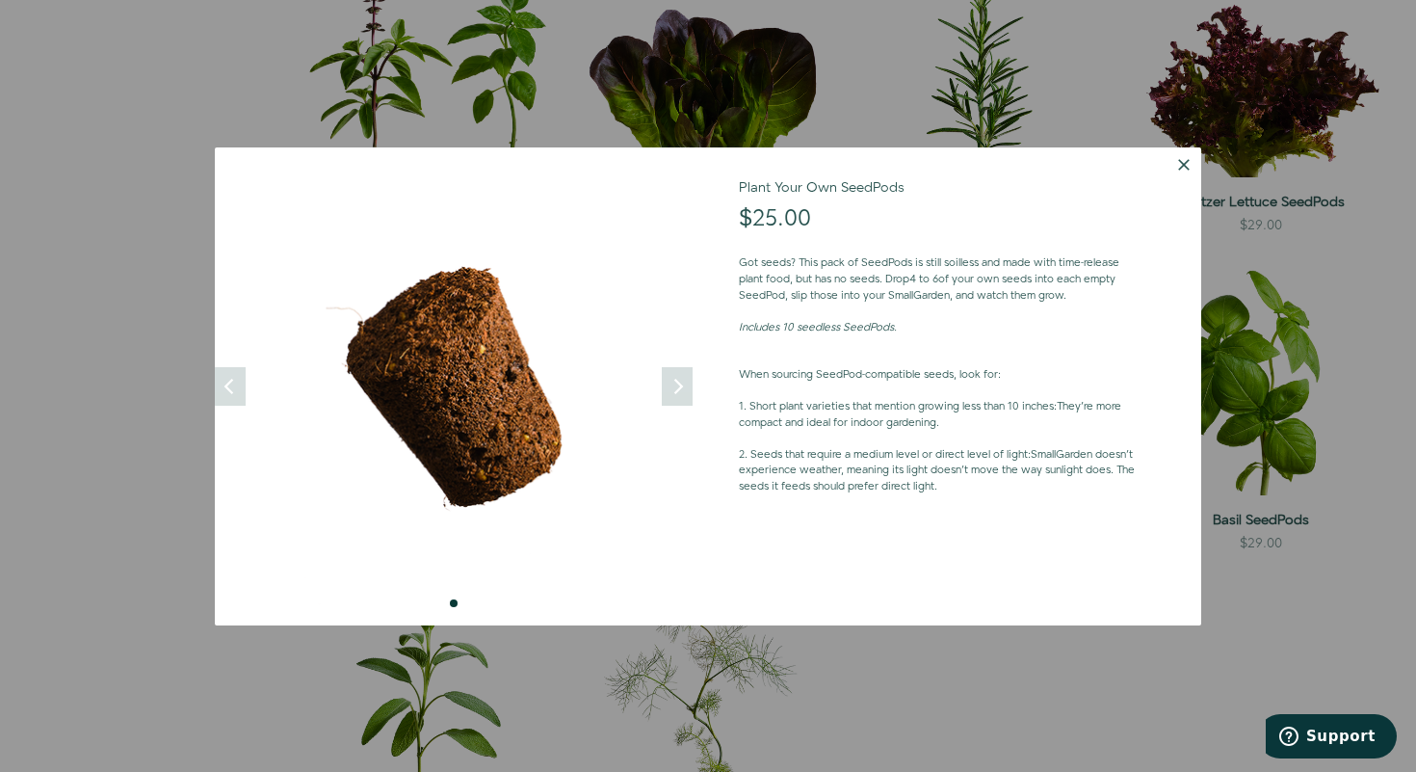
click at [1177, 161] on button "Dismiss" at bounding box center [1184, 164] width 35 height 35
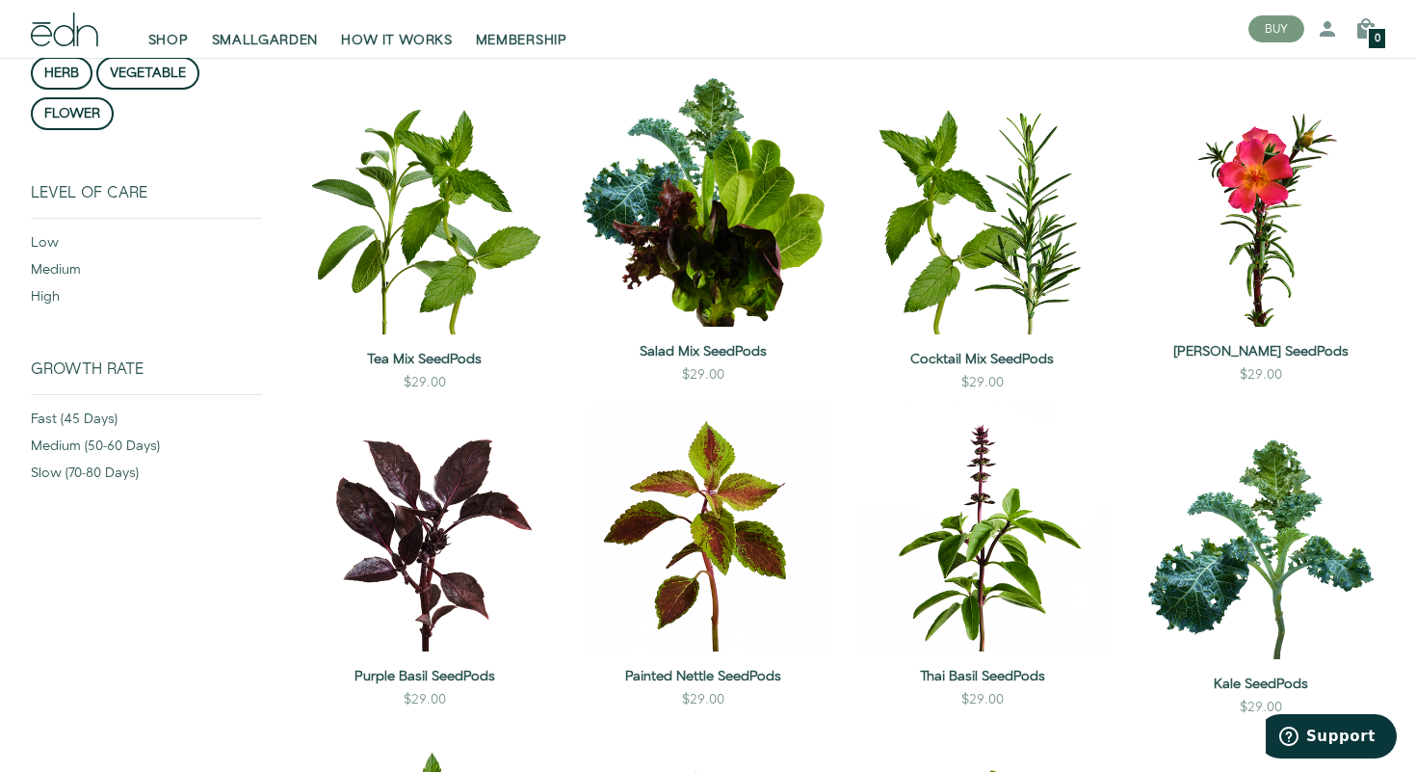
scroll to position [0, 0]
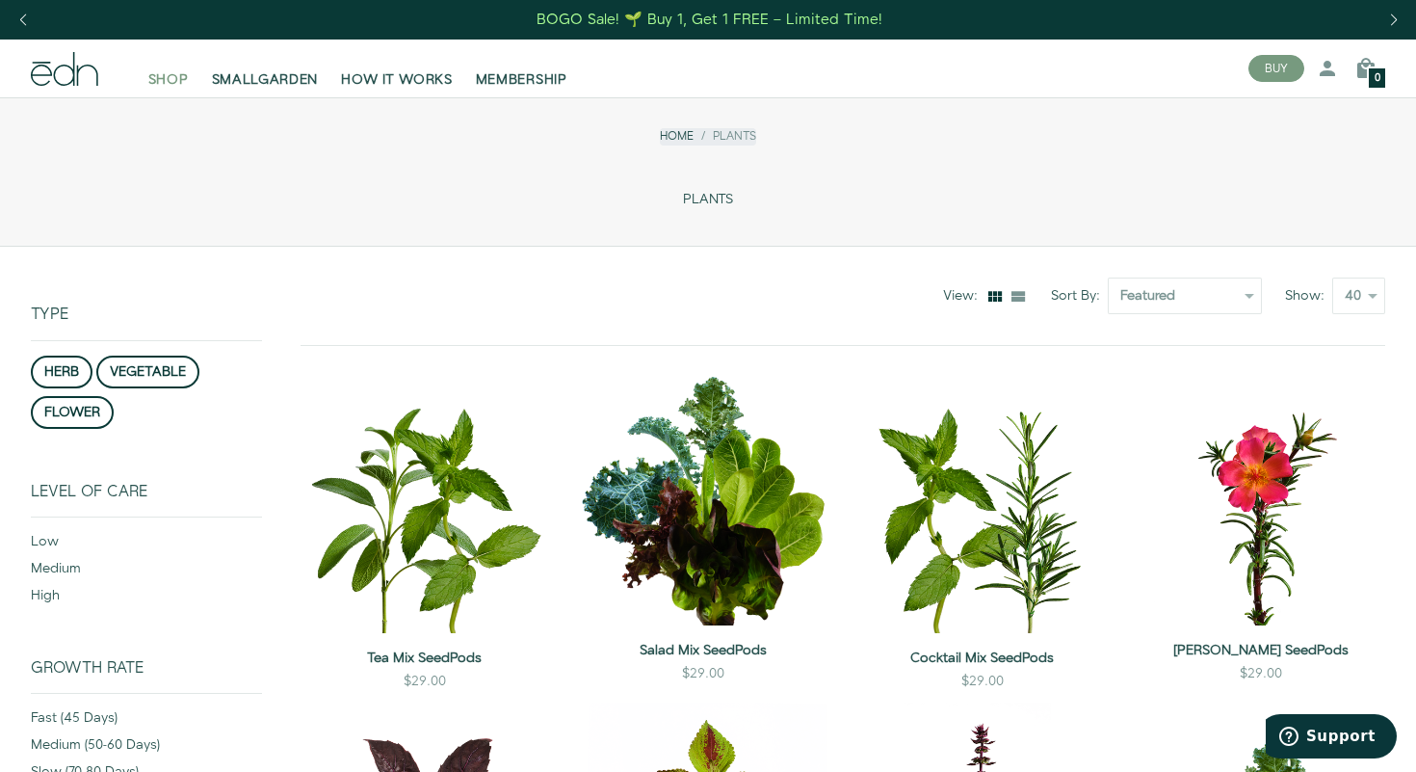
click at [156, 80] on span "SHOP" at bounding box center [168, 79] width 40 height 19
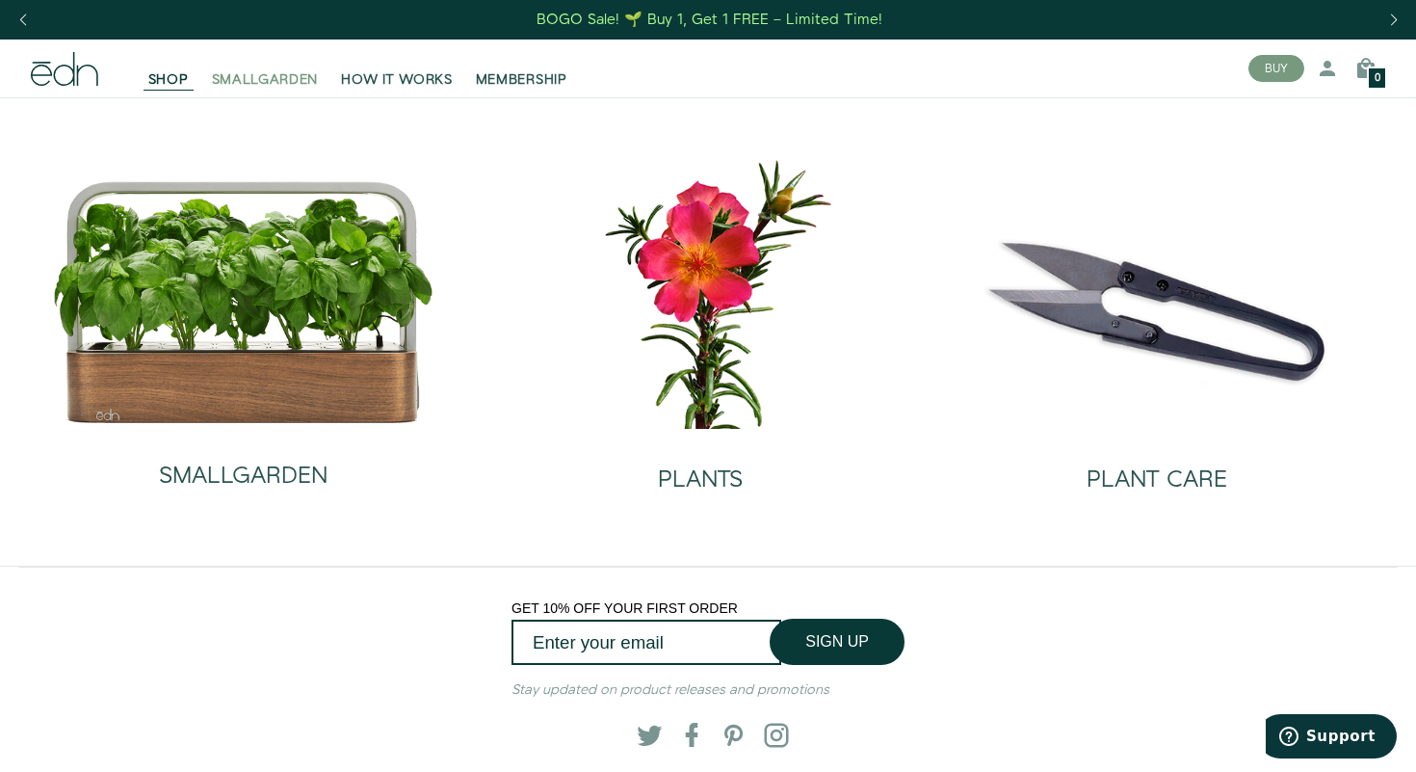
click at [257, 82] on span "SMALLGARDEN" at bounding box center [265, 79] width 107 height 19
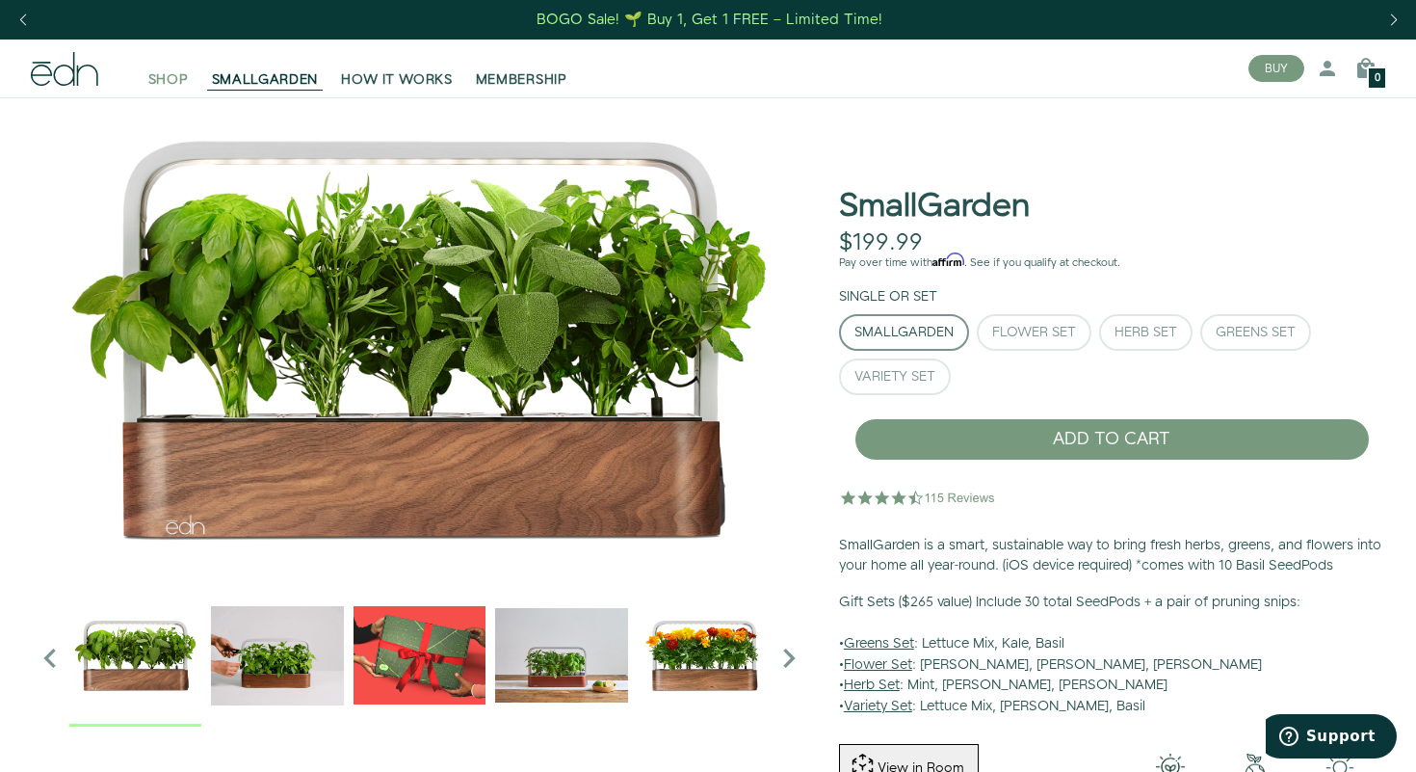
click at [183, 85] on span "SHOP" at bounding box center [168, 79] width 40 height 19
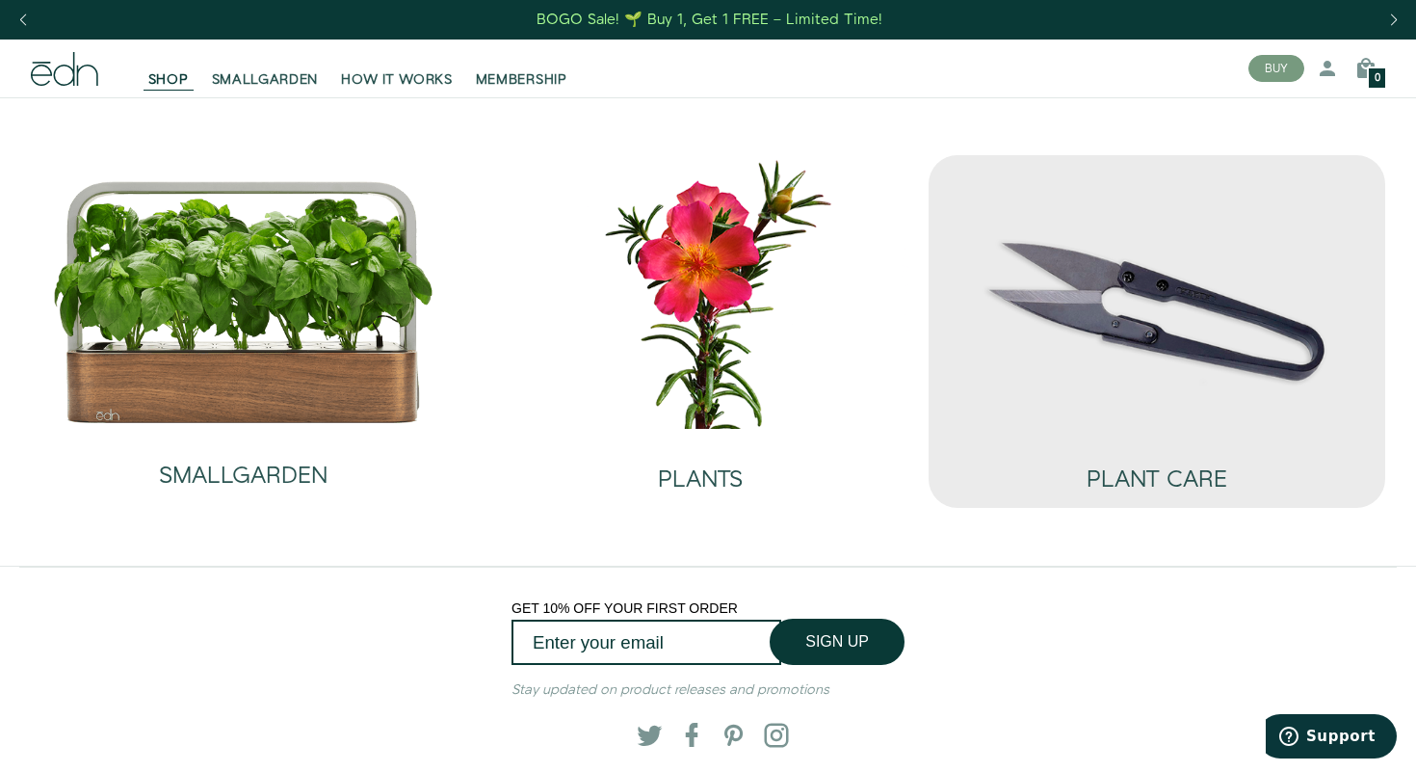
click at [1214, 337] on img at bounding box center [1157, 292] width 426 height 274
